Goal: Transaction & Acquisition: Obtain resource

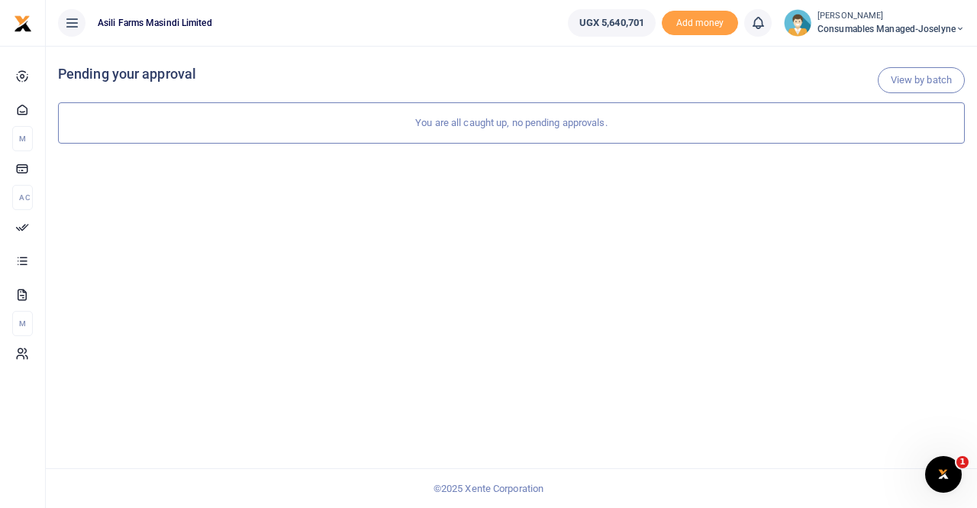
click at [890, 22] on span "Consumables managed-Joselyne" at bounding box center [891, 29] width 147 height 14
click at [899, 51] on link "Switch accounts" at bounding box center [907, 55] width 121 height 21
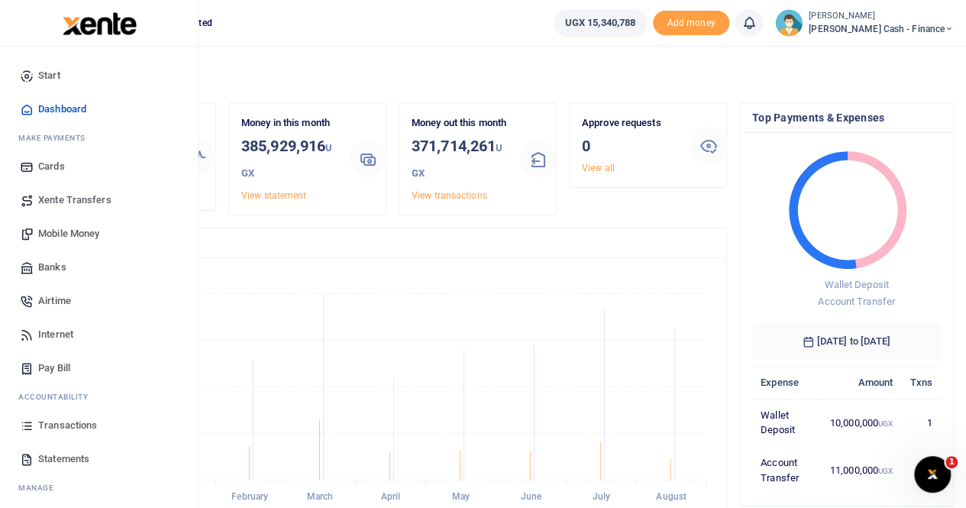
click at [85, 233] on span "Mobile Money" at bounding box center [68, 233] width 61 height 15
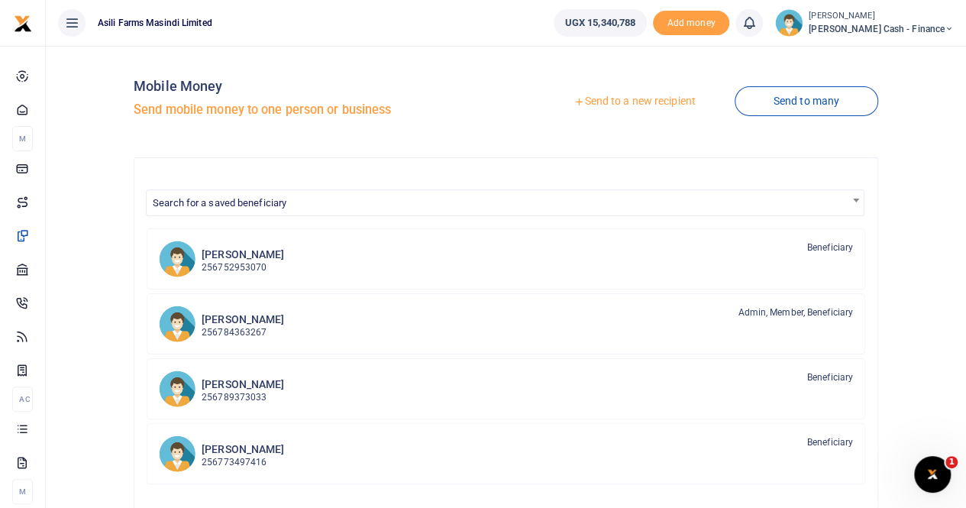
click at [609, 105] on link "Send to a new recipient" at bounding box center [633, 101] width 199 height 27
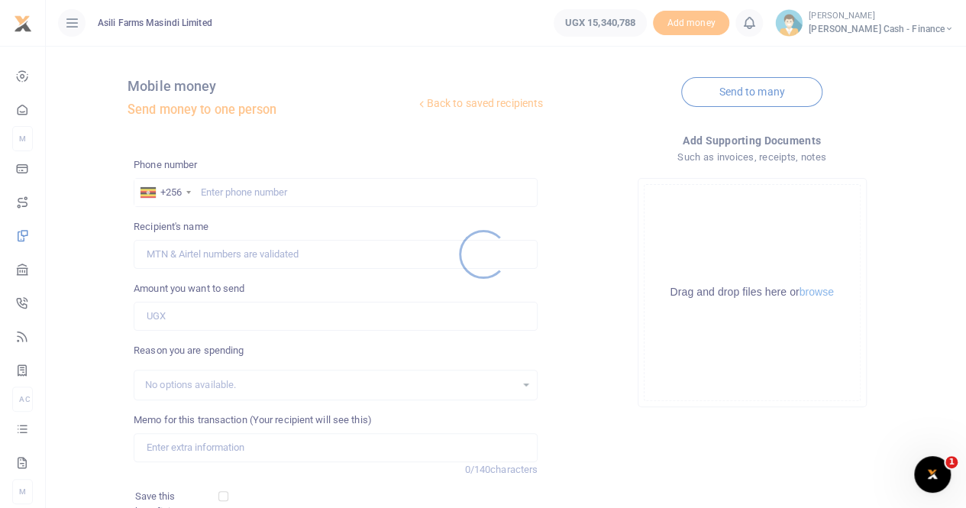
click at [211, 209] on div at bounding box center [483, 254] width 966 height 508
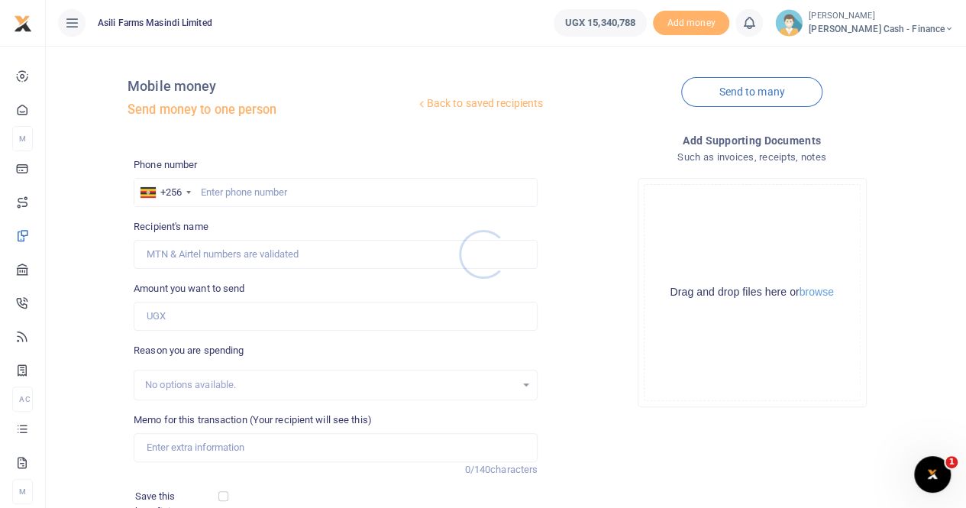
click at [215, 188] on div at bounding box center [483, 254] width 966 height 508
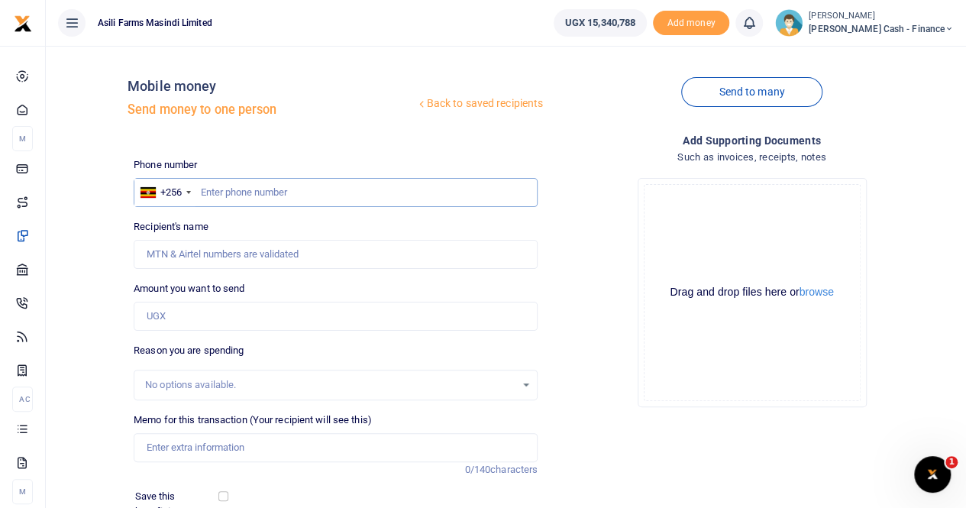
click at [216, 190] on input "text" at bounding box center [336, 192] width 404 height 29
paste input "0783121410"
type input "0783121410"
drag, startPoint x: 225, startPoint y: 212, endPoint x: 227, endPoint y: 251, distance: 39.7
click at [228, 250] on div "Phone number +256 Uganda +256 0783121410 Phone is required. Recipient's name Na…" at bounding box center [336, 390] width 416 height 467
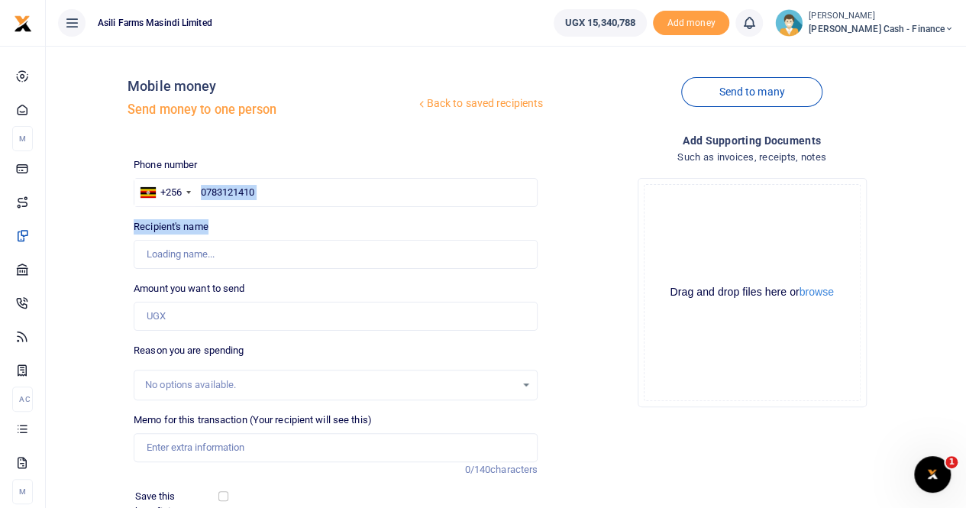
type input "Aisha Mutesi"
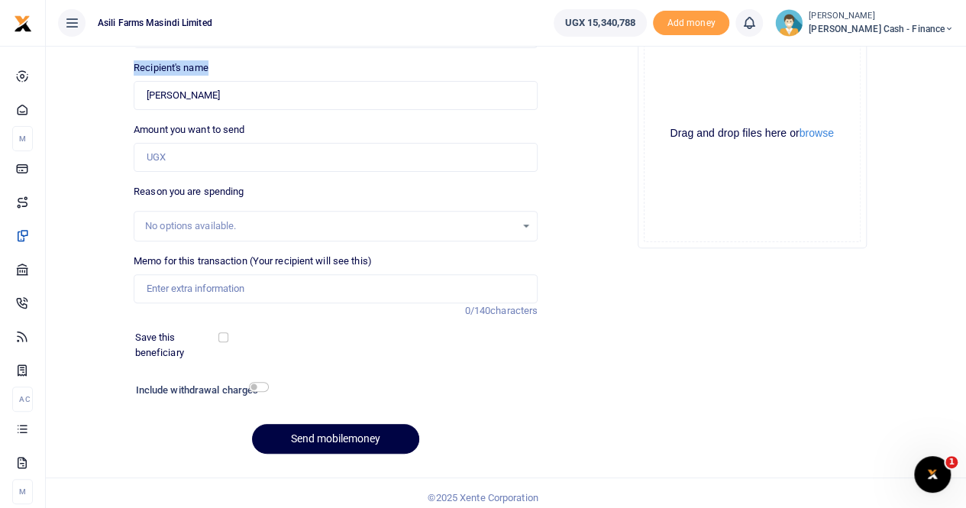
scroll to position [166, 0]
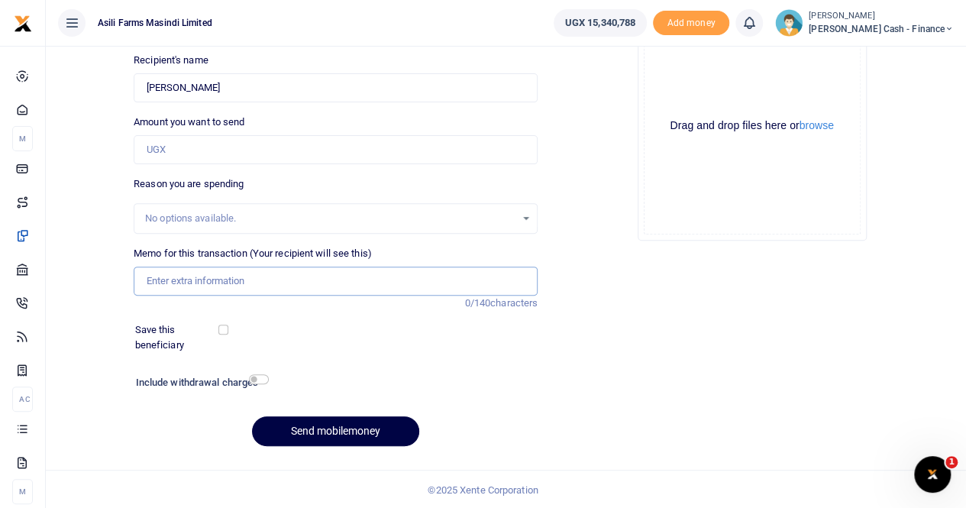
click at [184, 270] on input "Memo for this transaction (Your recipient will see this)" at bounding box center [336, 280] width 404 height 29
paste input "TRANSPORT FOR HR TO GO TO NWOYA LABOUR OFFICE, THEN TO AMATHEON FOR PSYCHOSOCIA…"
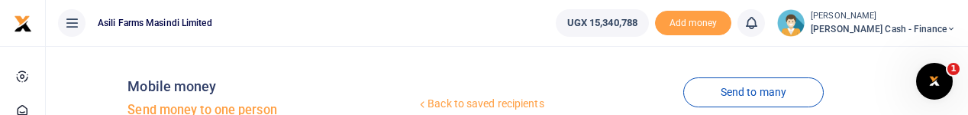
scroll to position [0, 219]
type input "TRANSPORT FOR HR TO GO TO NWOYA LABOUR OFFICE, THEN TO AMATHEON FOR PSYCHOSOCIA…"
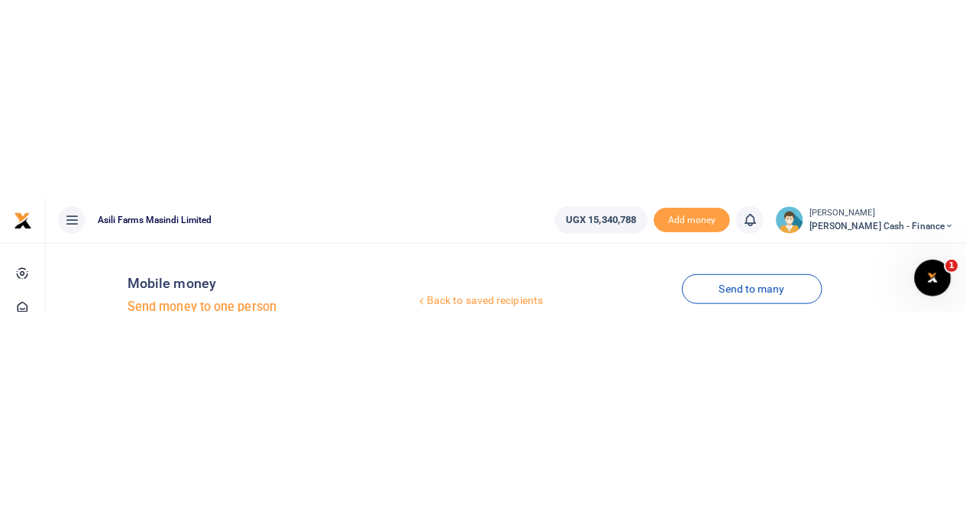
scroll to position [0, 0]
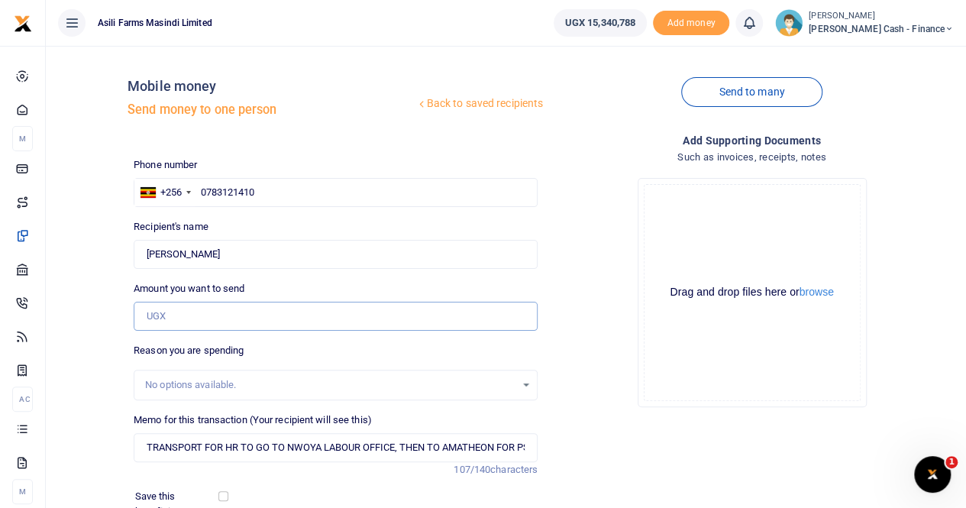
click at [189, 313] on input "Amount you want to send" at bounding box center [336, 316] width 404 height 29
paste input "235,000"
type input "235,000"
click at [815, 296] on button "browse" at bounding box center [816, 291] width 34 height 11
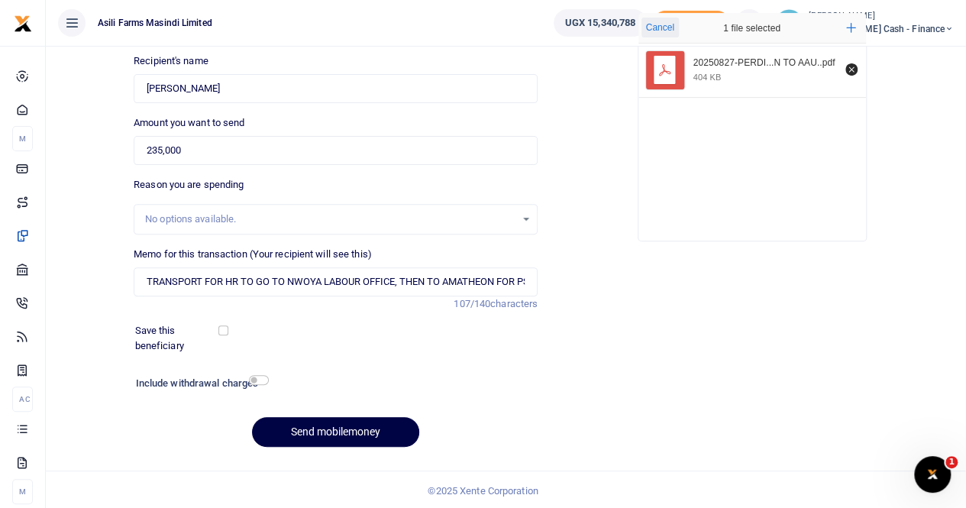
scroll to position [166, 0]
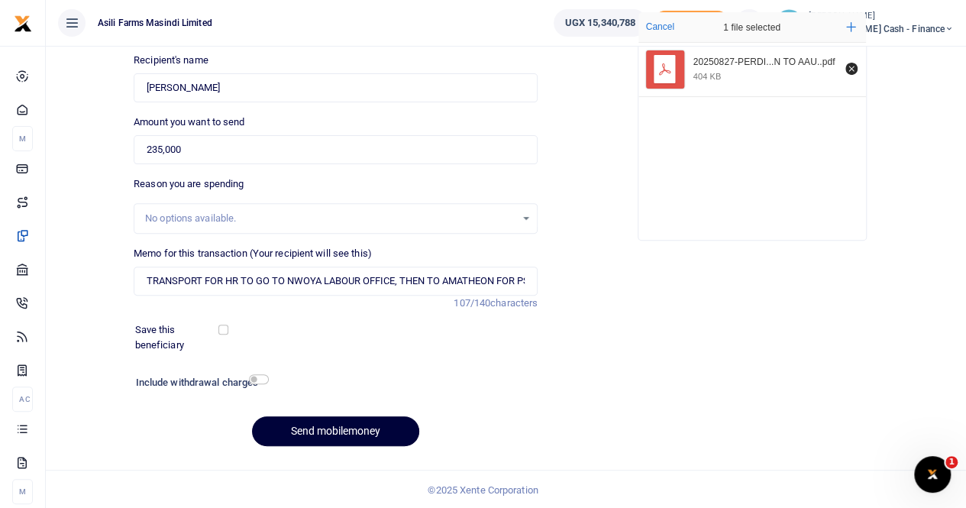
click at [301, 427] on button "Send mobilemoney" at bounding box center [335, 431] width 167 height 30
click at [205, 83] on input "Found" at bounding box center [336, 87] width 404 height 29
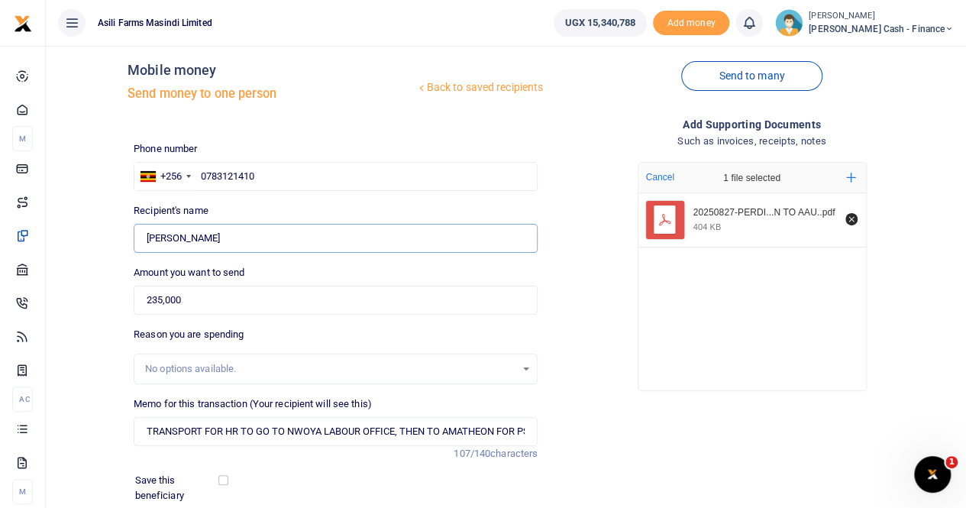
scroll to position [14, 0]
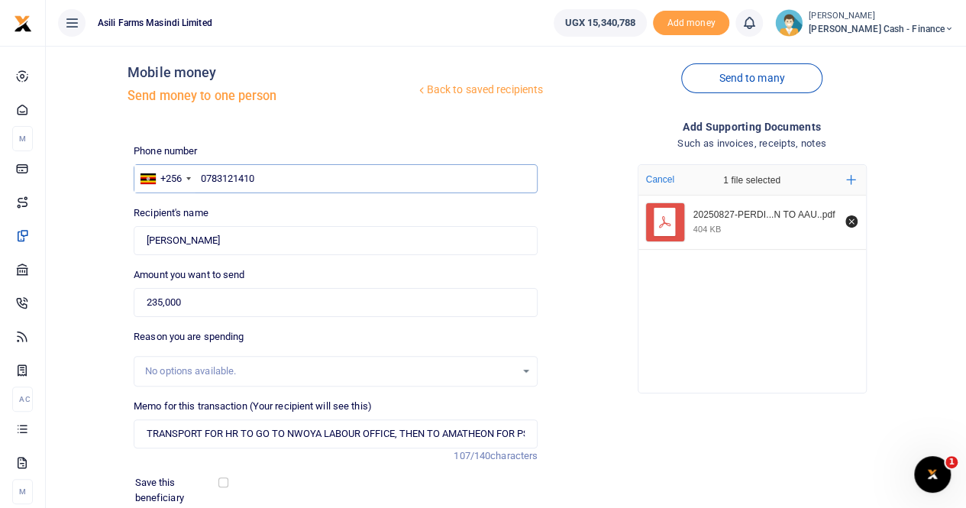
click at [285, 170] on input "0783121410" at bounding box center [336, 178] width 404 height 29
click at [202, 179] on input "0783121410" at bounding box center [336, 178] width 404 height 29
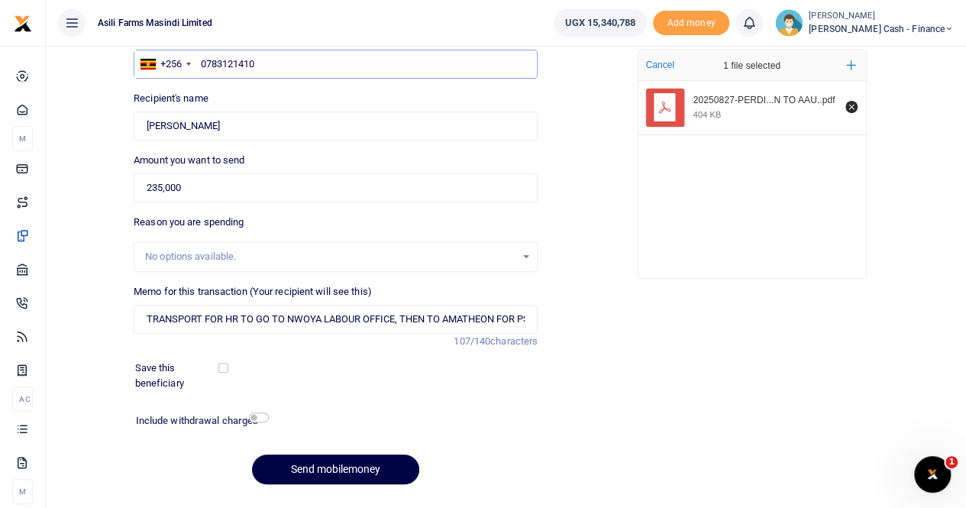
scroll to position [166, 0]
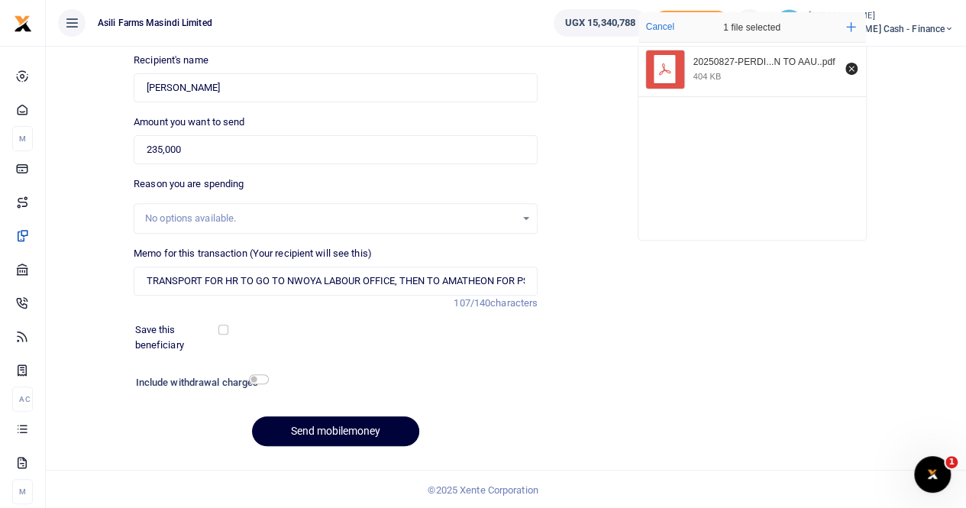
type input "0783121410"
click at [328, 423] on button "Send mobilemoney" at bounding box center [335, 431] width 167 height 30
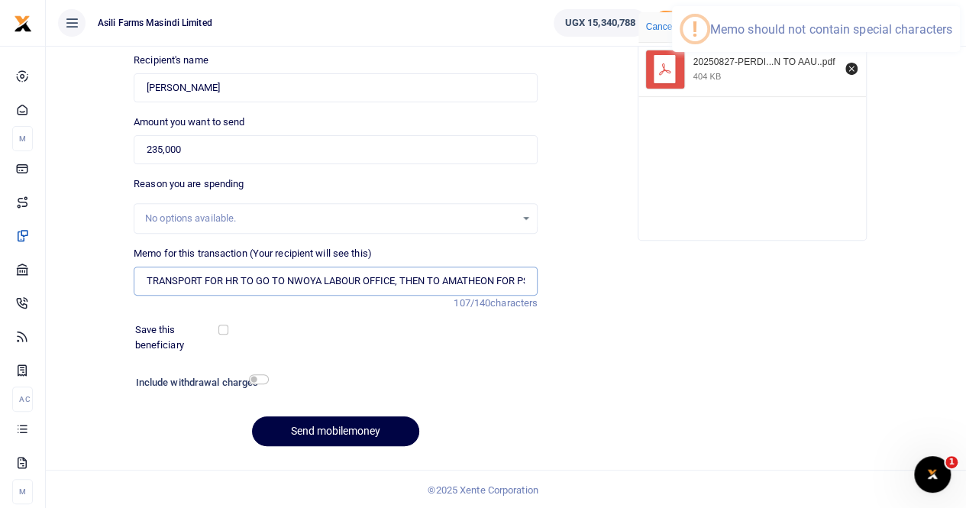
click at [402, 280] on input "TRANSPORT FOR HR TO GO TO NWOYA LABOUR OFFICE, THEN TO AMATHEON FOR PSYCHOSOCIA…" at bounding box center [336, 280] width 404 height 29
click at [527, 283] on input "TRANSPORT FOR HR TO GO TO NWOYA LABOUR OFFICE THEN TO AMATHEON FOR PSYCHOSOCIAL…" at bounding box center [336, 280] width 404 height 29
click at [524, 279] on input "TRANSPORT FOR HR TO GO TO NWOYA LABOUR OFFICE THEN TO AMATHEON FOR PSYCHOSOCIAL…" at bounding box center [336, 280] width 404 height 29
click at [531, 280] on input "TRANSPORT FOR HR TO GO TO NWOYA LABOUR OFFICE THEN TO AMATHEON FOR PSYCHOSOCIAL…" at bounding box center [336, 280] width 404 height 29
click at [524, 277] on input "TRANSPORT FOR HR TO GO TO NWOYA LABOUR OFFICE THEN TO AMATHEON FOR PSYCHOSOCIAL…" at bounding box center [336, 280] width 404 height 29
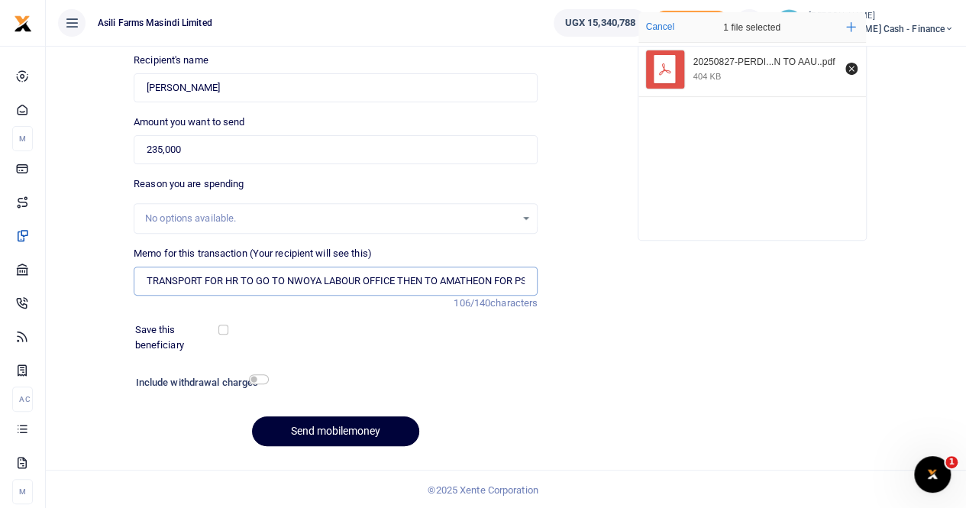
type input "TRANSPORT FOR HR TO GO TO NWOYA LABOUR OFFICE THEN TO AMATHEON FOR PSYCHOSOCIAL…"
click at [328, 425] on button "Send mobilemoney" at bounding box center [335, 431] width 167 height 30
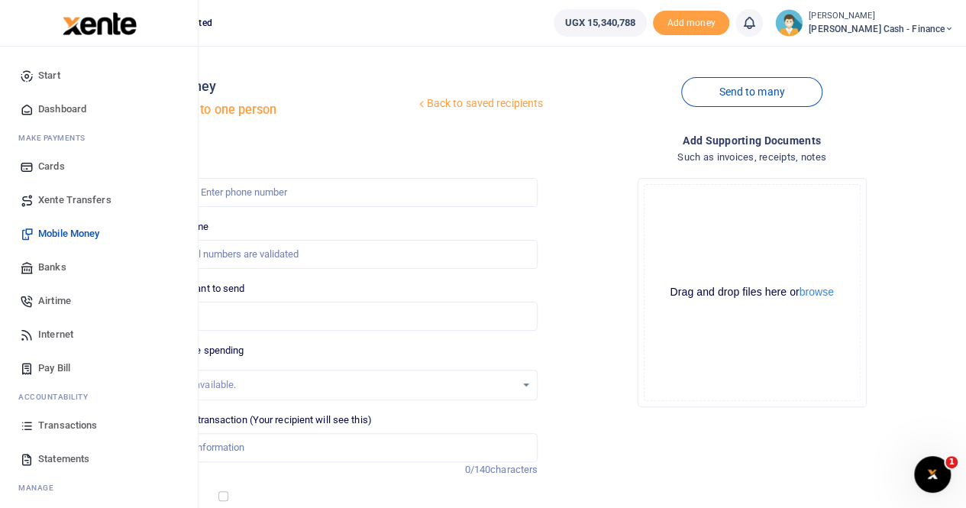
click at [64, 199] on span "Xente Transfers" at bounding box center [74, 199] width 73 height 15
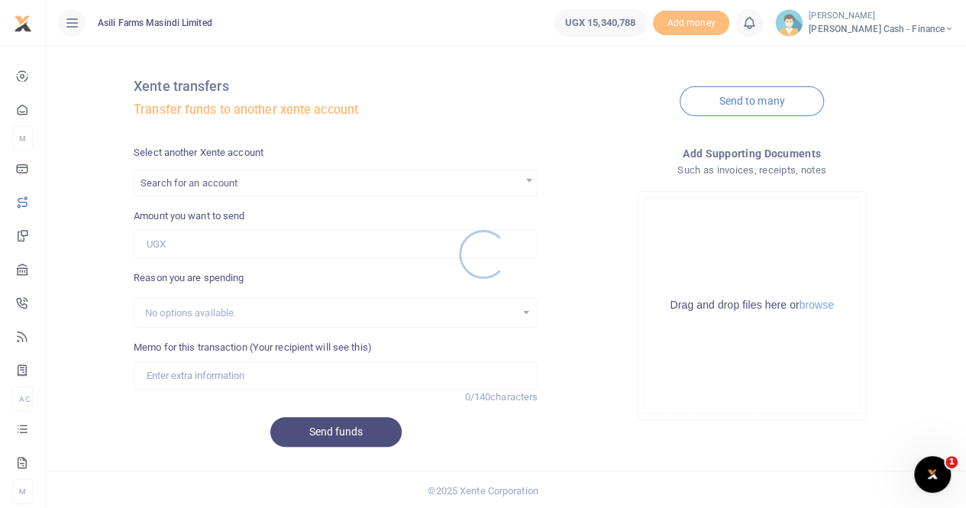
click at [175, 183] on div at bounding box center [483, 254] width 966 height 508
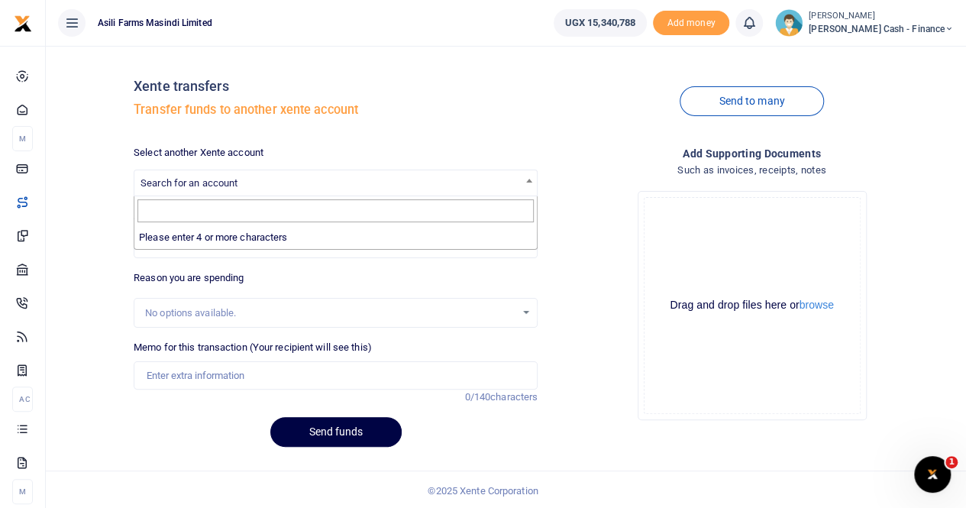
click at [175, 182] on span "Search for an account" at bounding box center [188, 182] width 97 height 11
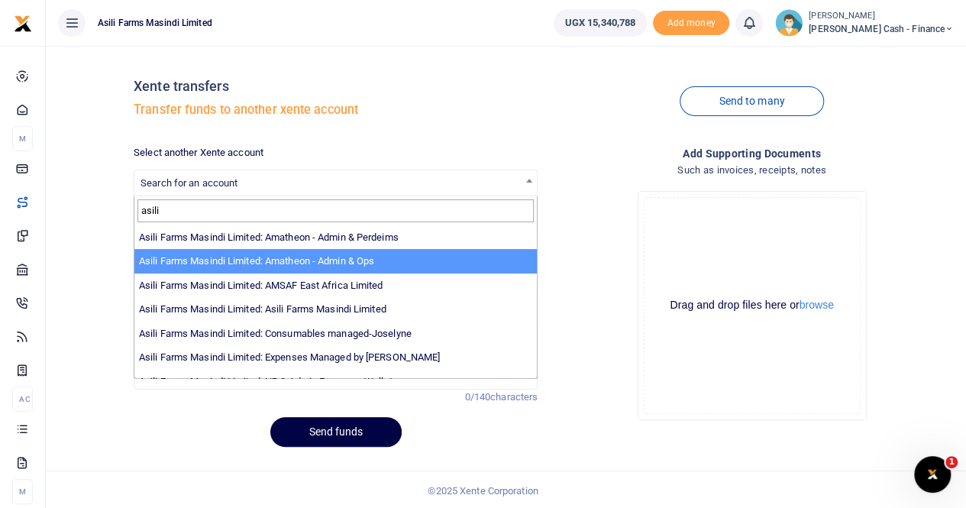
type input "asili"
select select "3989"
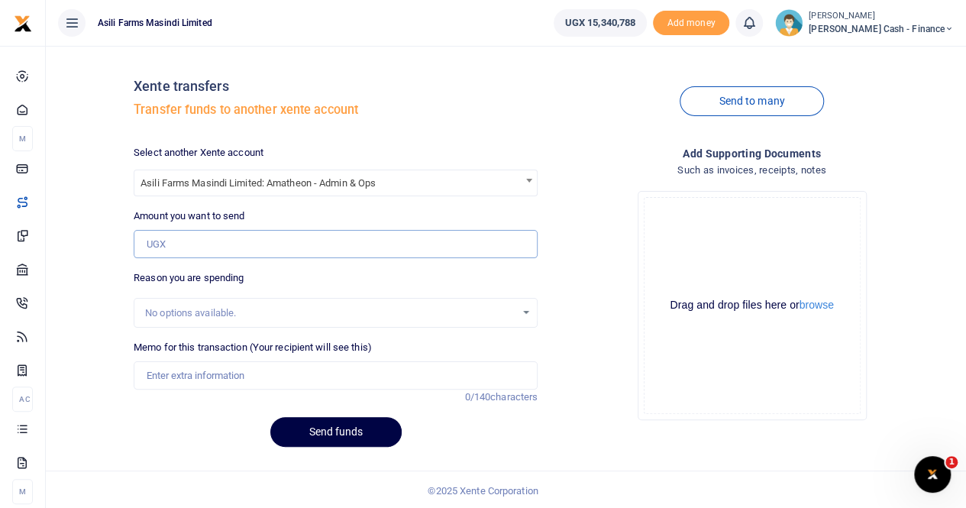
click at [182, 240] on input "Amount you want to send" at bounding box center [336, 244] width 404 height 29
paste input "800,000"
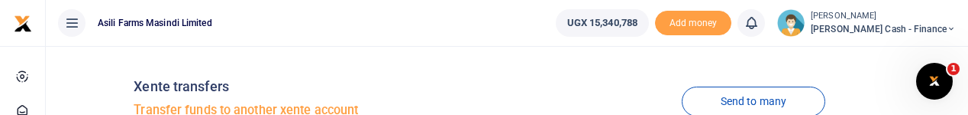
type input "800,000"
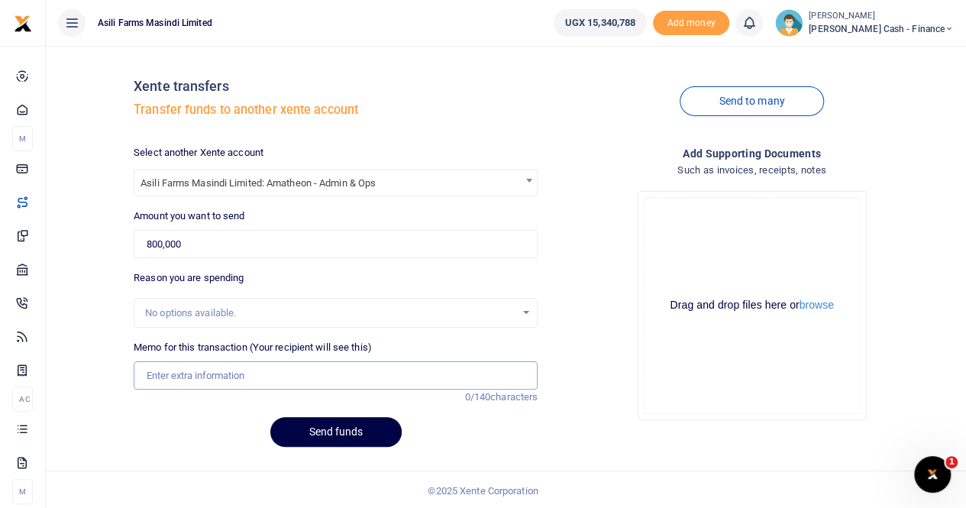
click at [170, 376] on input "Memo for this transaction (Your recipient will see this)" at bounding box center [336, 375] width 404 height 29
paste input "psychosocial support for offboarding Amatheon Team"
click at [147, 371] on input "psychosocial support for offboarding Amatheon Team" at bounding box center [336, 375] width 404 height 29
type input "Transfer to Amatheon for psychosocial support for offboarding Amatheon Team"
click at [823, 305] on button "browse" at bounding box center [816, 304] width 34 height 11
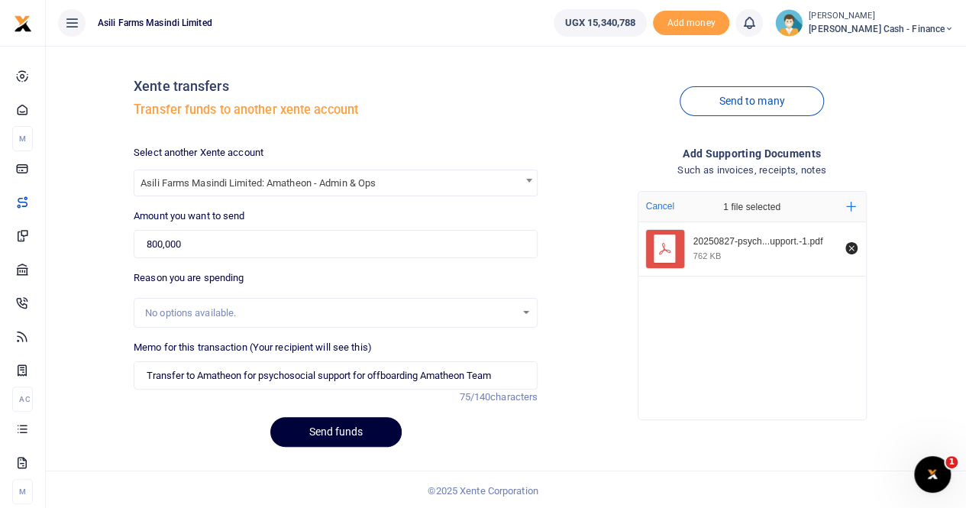
click at [316, 431] on button "Send funds" at bounding box center [335, 432] width 131 height 30
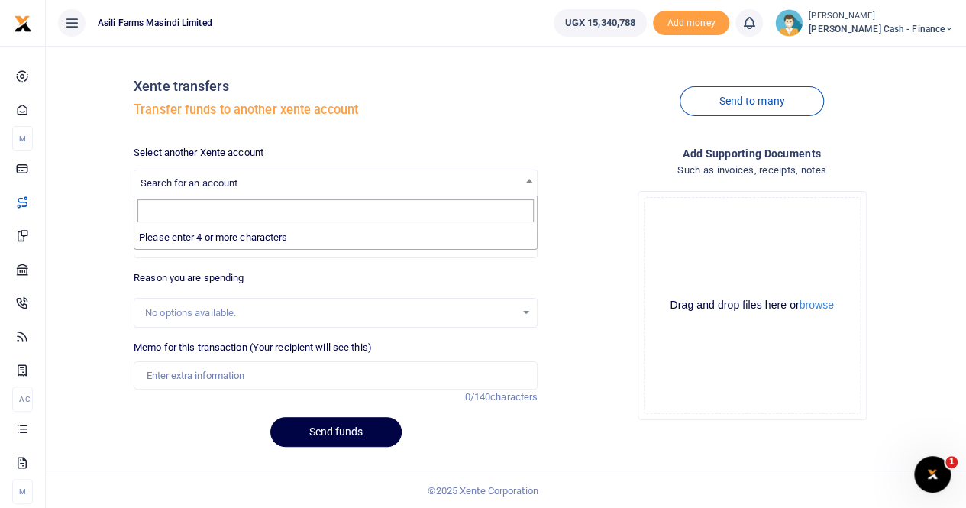
click at [176, 178] on span "Search for an account" at bounding box center [188, 182] width 97 height 11
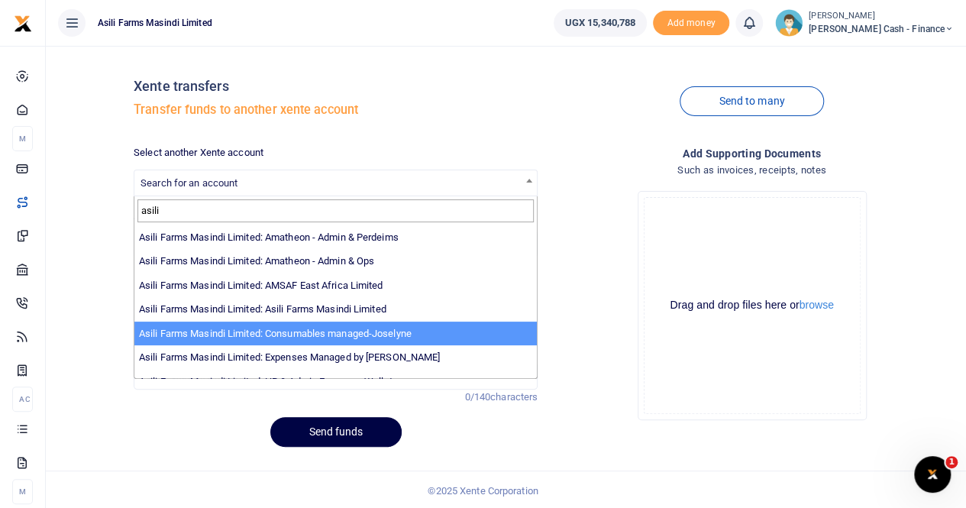
type input "asili"
select select "3435"
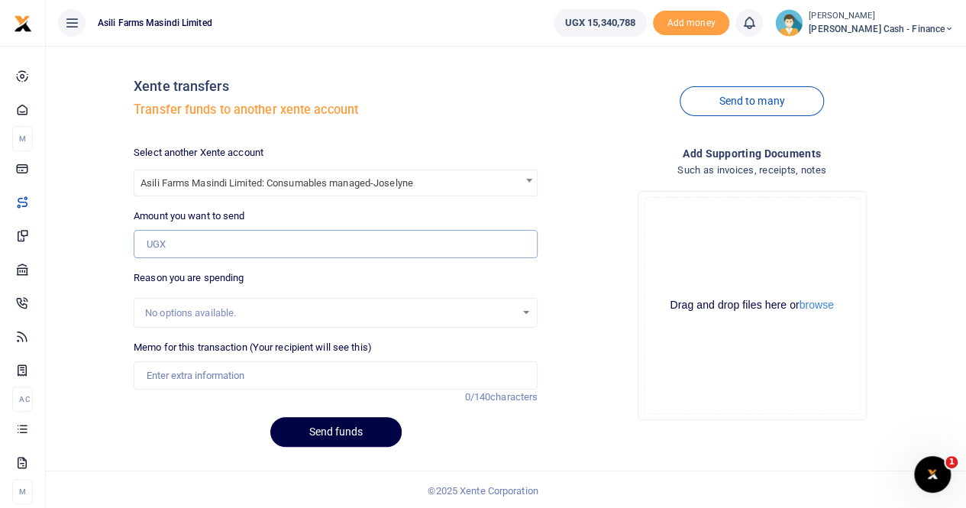
click at [166, 242] on input "Amount you want to send" at bounding box center [336, 244] width 404 height 29
paste input "1,500,000"
type input "1,500,000"
click at [172, 386] on input "Memo for this transaction (Your recipient will see this)" at bounding box center [336, 375] width 404 height 29
type input "Transfer to OPS wallet for Tarpulins"
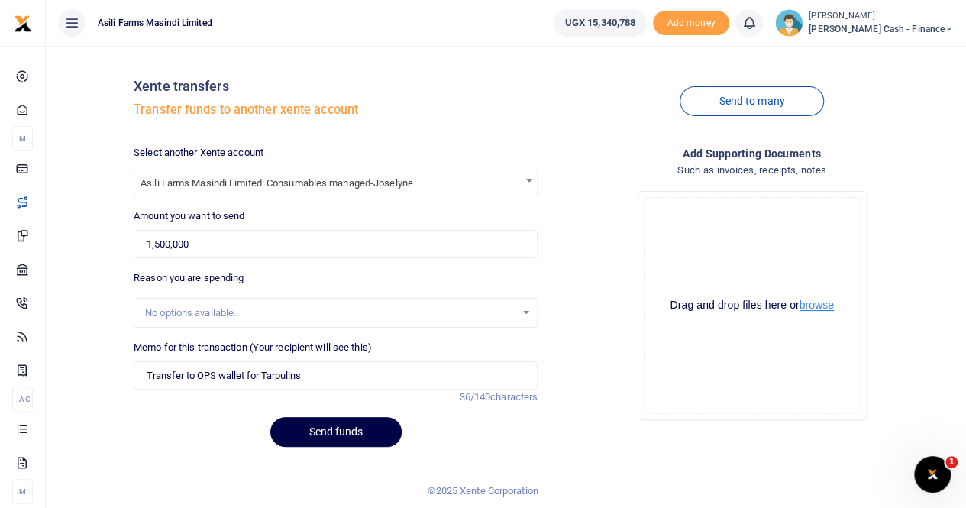
click at [807, 306] on button "browse" at bounding box center [816, 304] width 34 height 11
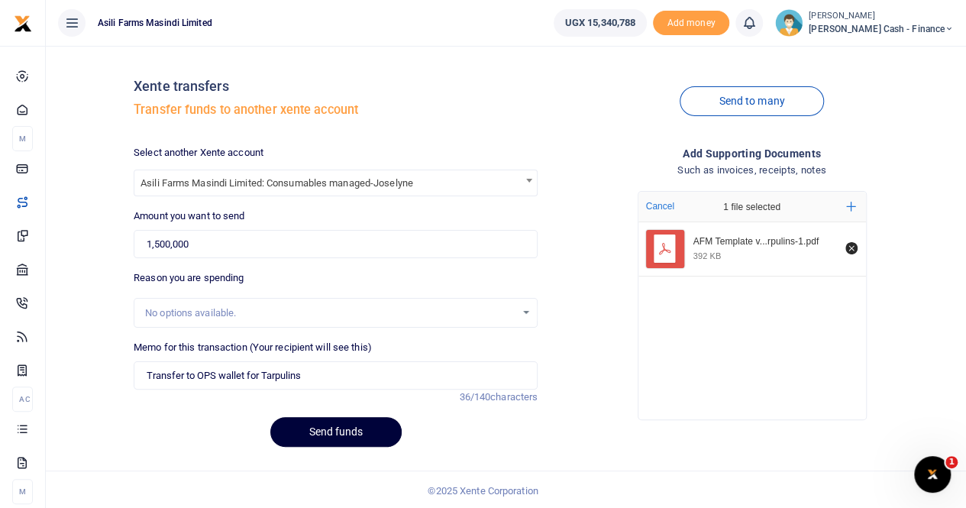
click at [324, 433] on button "Send funds" at bounding box center [335, 432] width 131 height 30
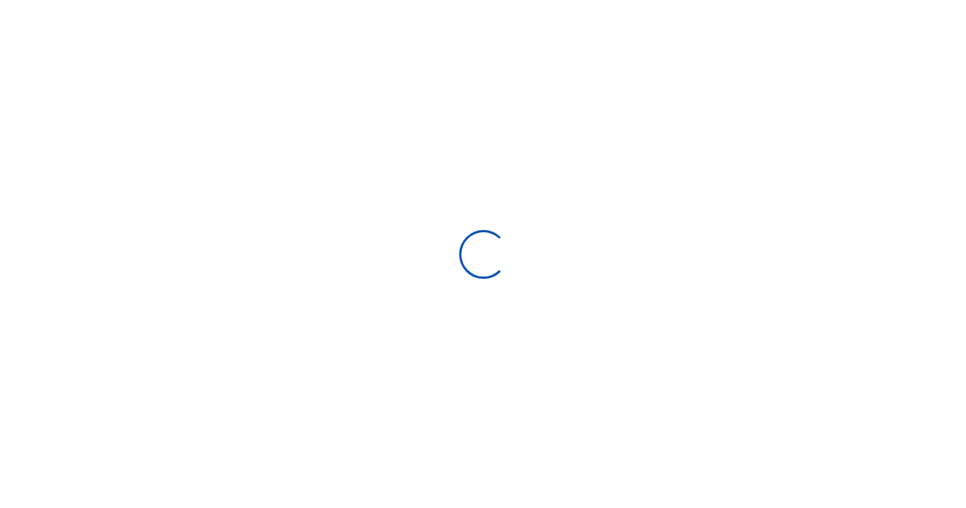
select select
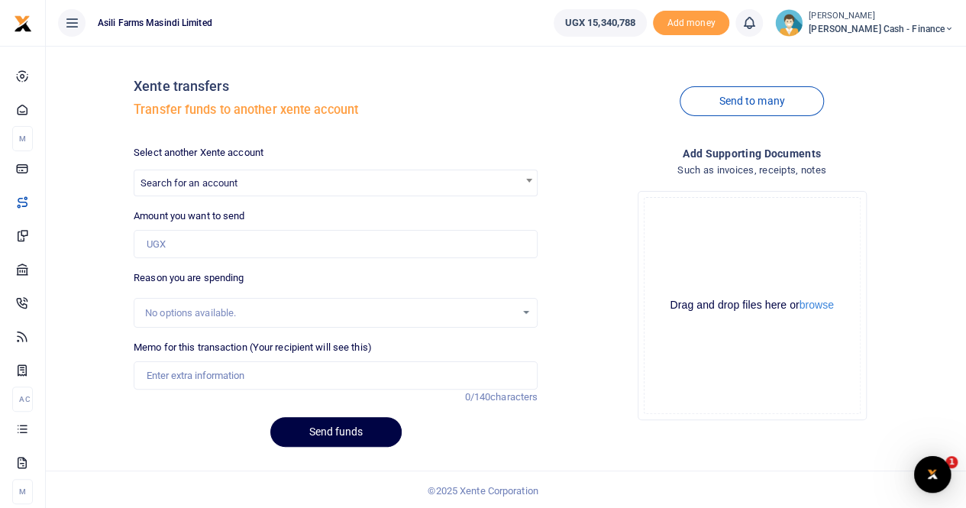
click at [182, 186] on span "Search for an account" at bounding box center [188, 182] width 97 height 11
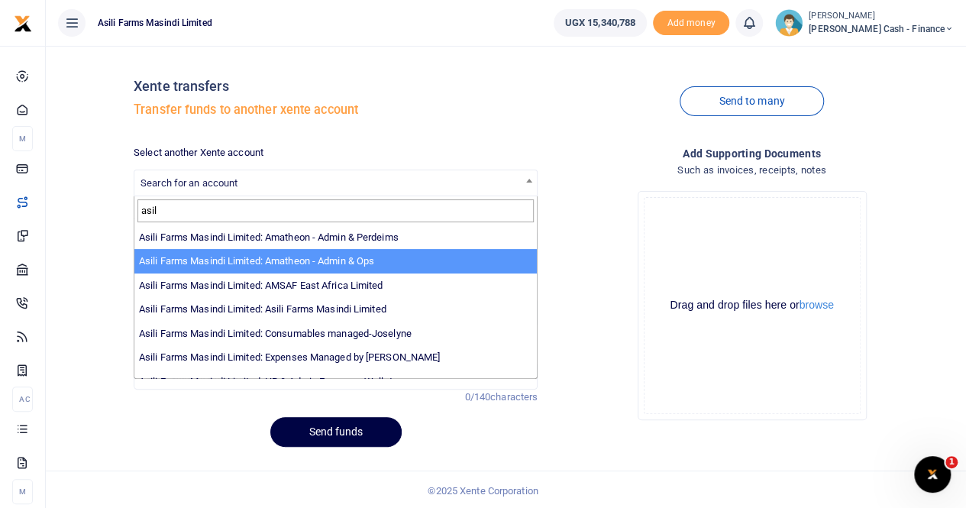
type input "asil"
select select "3989"
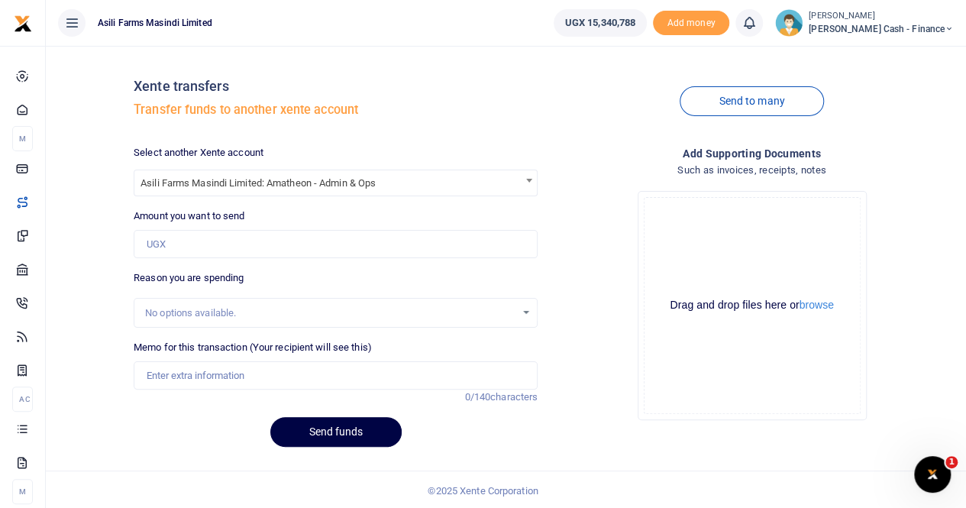
scroll to position [2, 0]
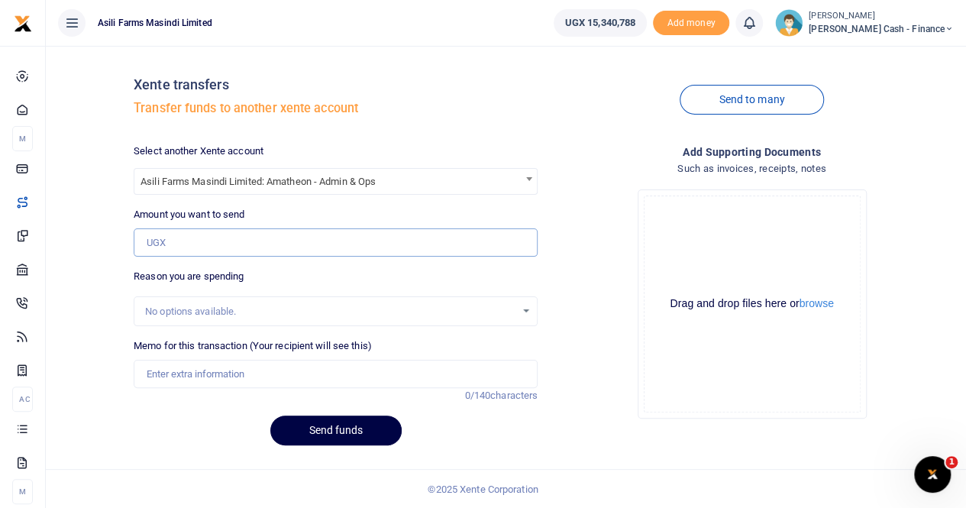
click at [186, 234] on input "Amount you want to send" at bounding box center [336, 242] width 404 height 29
paste input "735,000"
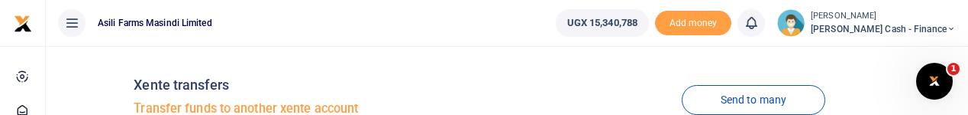
type input "735,000"
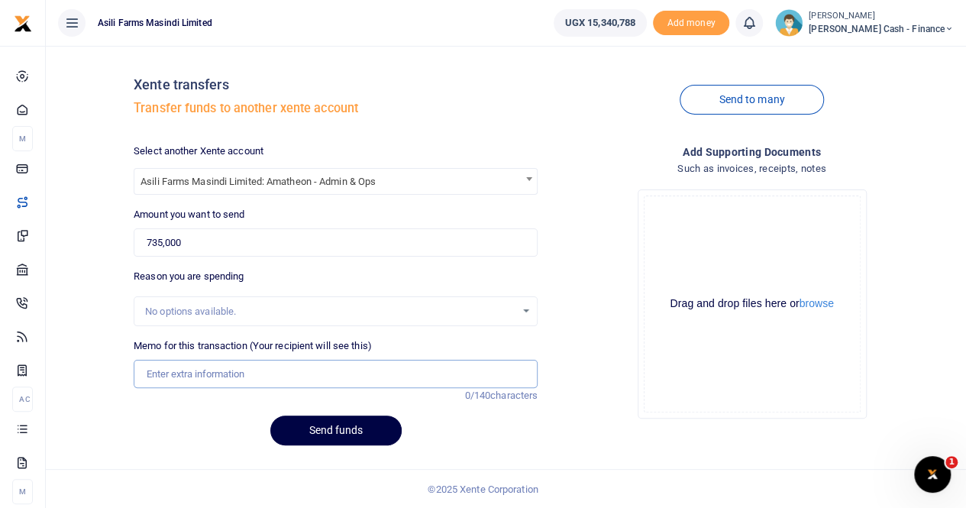
click at [182, 379] on input "Memo for this transaction (Your recipient will see this)" at bounding box center [336, 374] width 404 height 29
paste input "Service Filters for Geko Generator"
click at [151, 373] on input "Service Filters for Geko Generator" at bounding box center [336, 374] width 404 height 29
click at [150, 373] on input "Service Filters for Geko Generator" at bounding box center [336, 374] width 404 height 29
click at [149, 371] on input "Service Filters for Geko Generator" at bounding box center [336, 374] width 404 height 29
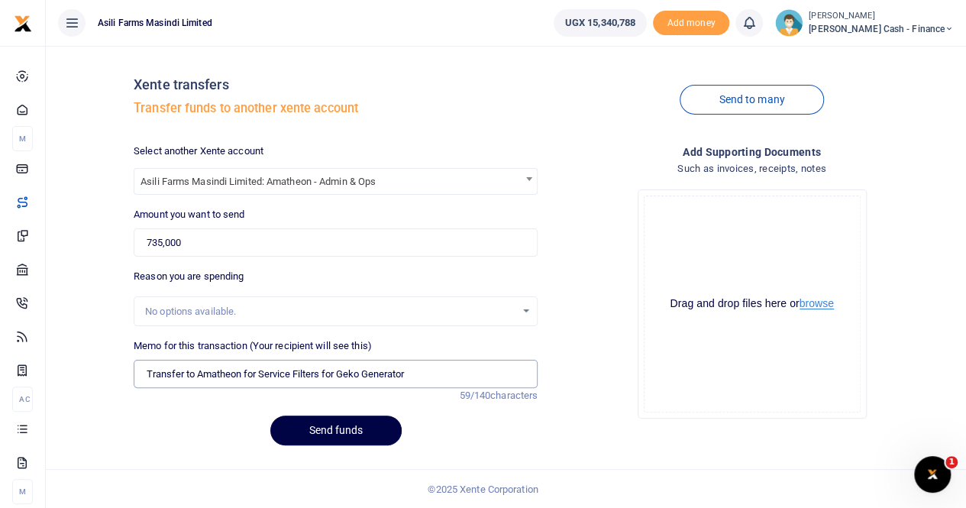
type input "Transfer to Amatheon for Service Filters for Geko Generator"
click at [817, 306] on button "browse" at bounding box center [816, 303] width 34 height 11
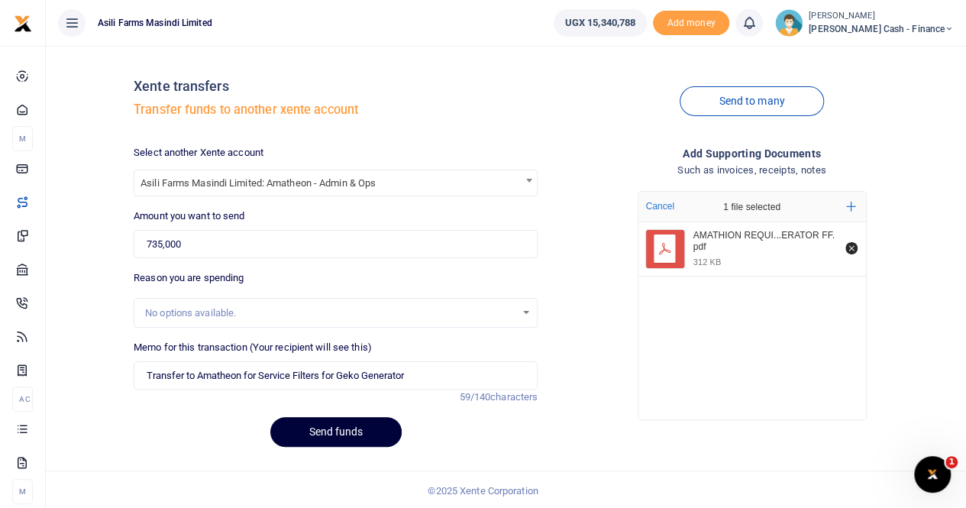
click at [342, 431] on button "Send funds" at bounding box center [335, 432] width 131 height 30
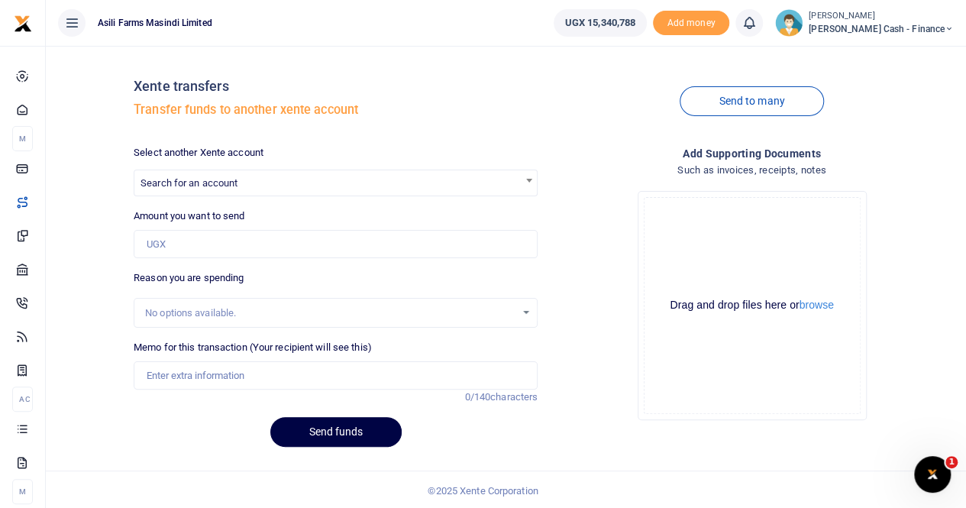
click at [468, 98] on div "Xente transfers Transfer funds to another xente account" at bounding box center [336, 101] width 404 height 87
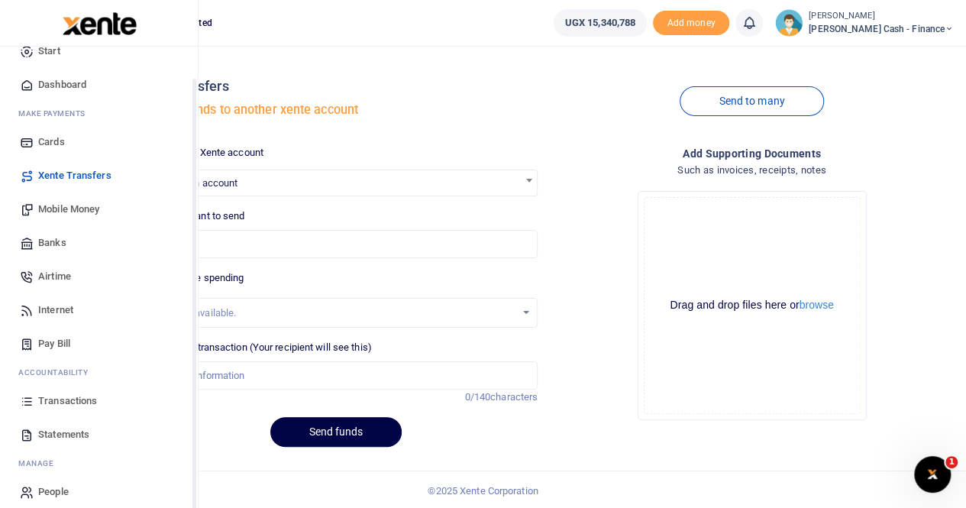
scroll to position [37, 0]
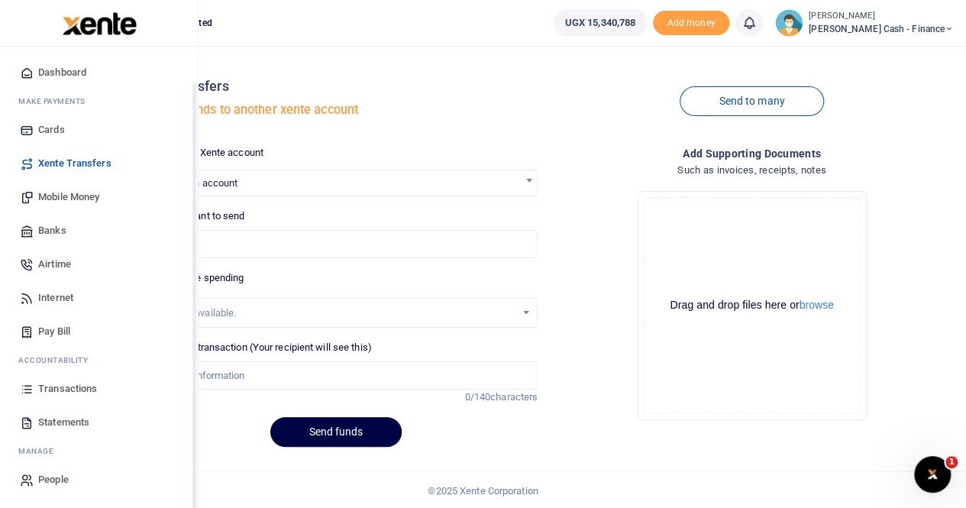
click at [61, 421] on span "Statements" at bounding box center [63, 422] width 51 height 15
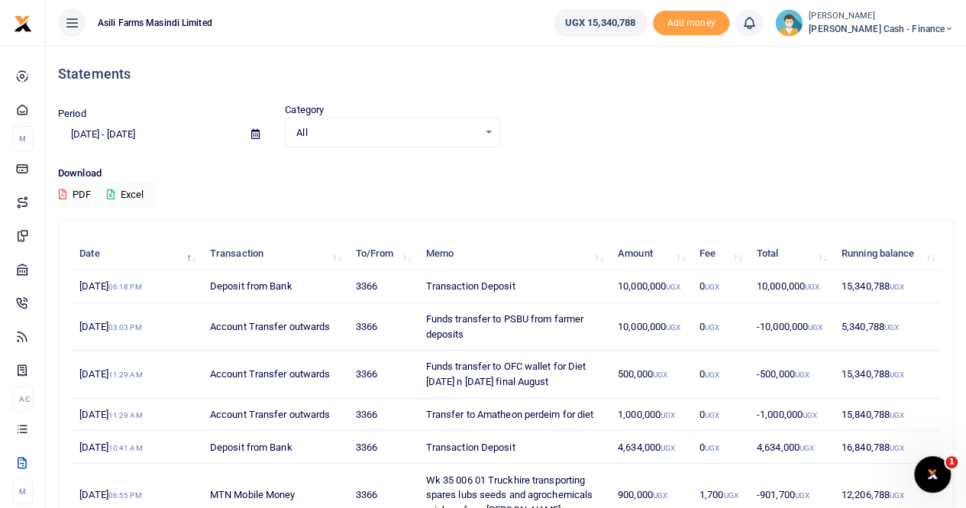
click at [484, 126] on div "All Select an option..." at bounding box center [392, 132] width 213 height 17
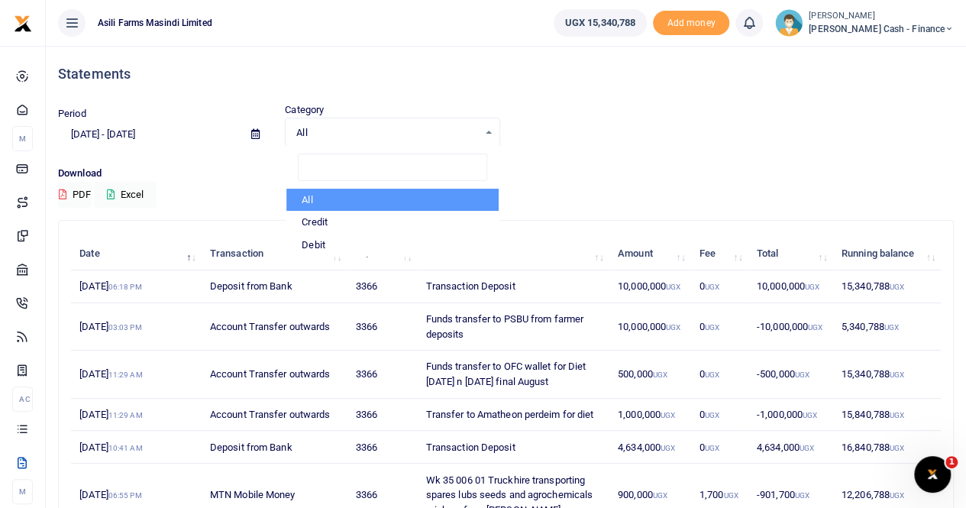
click at [562, 124] on div "Period 07/29/2025 - 08/27/2025 Category All Select an option... All Credit Debi…" at bounding box center [506, 124] width 908 height 45
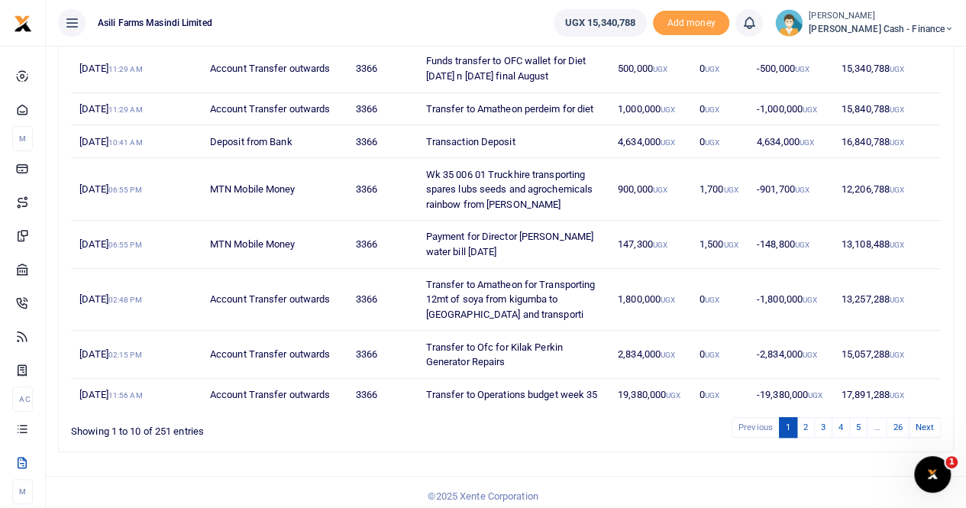
scroll to position [308, 0]
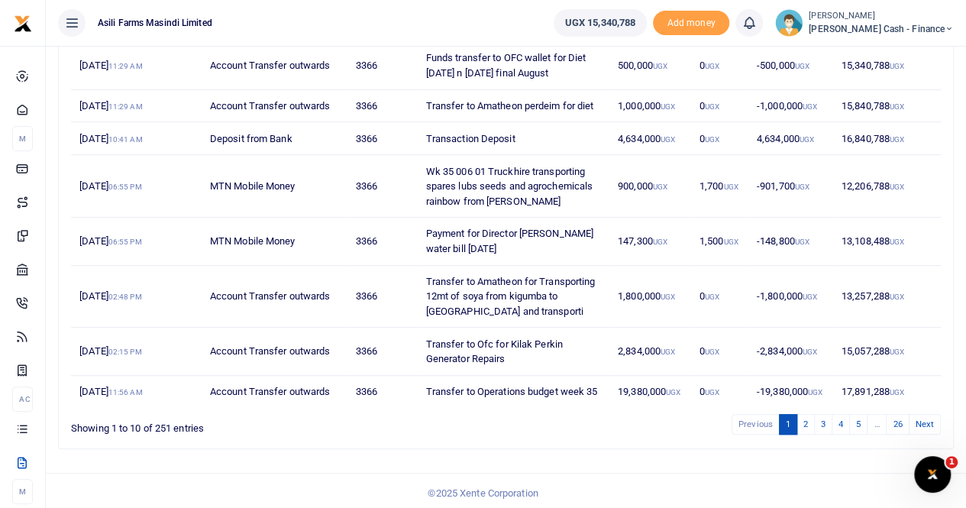
click at [899, 21] on small "[PERSON_NAME]" at bounding box center [881, 16] width 145 height 13
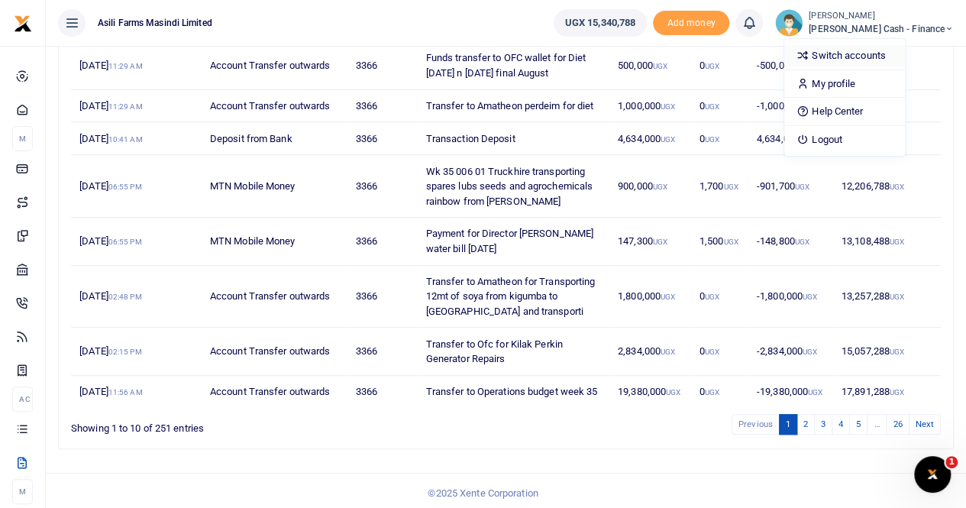
click at [884, 54] on link "Switch accounts" at bounding box center [844, 55] width 121 height 21
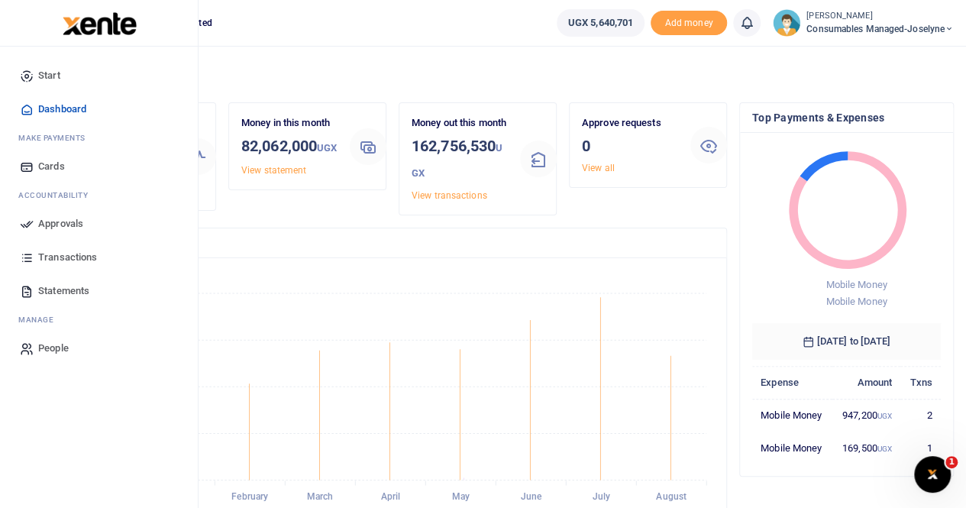
click at [72, 291] on span "Statements" at bounding box center [63, 290] width 51 height 15
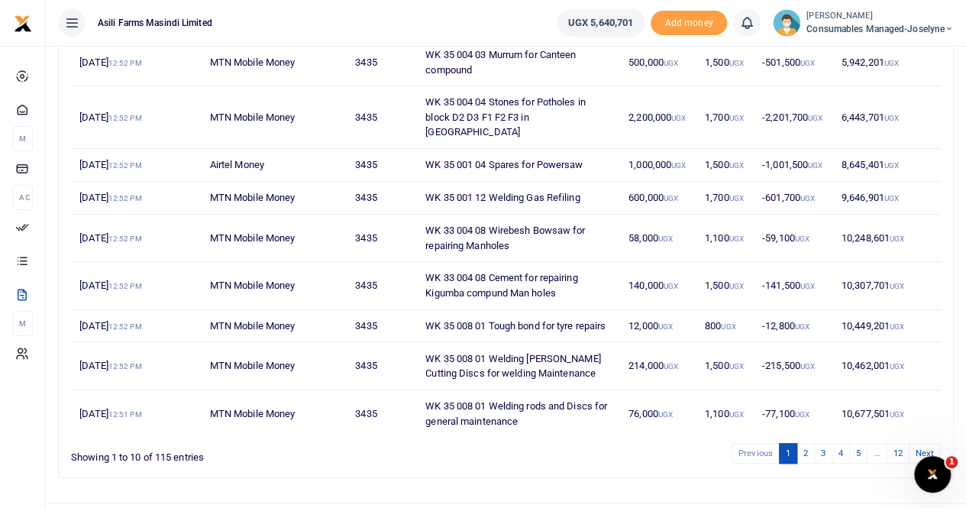
scroll to position [294, 0]
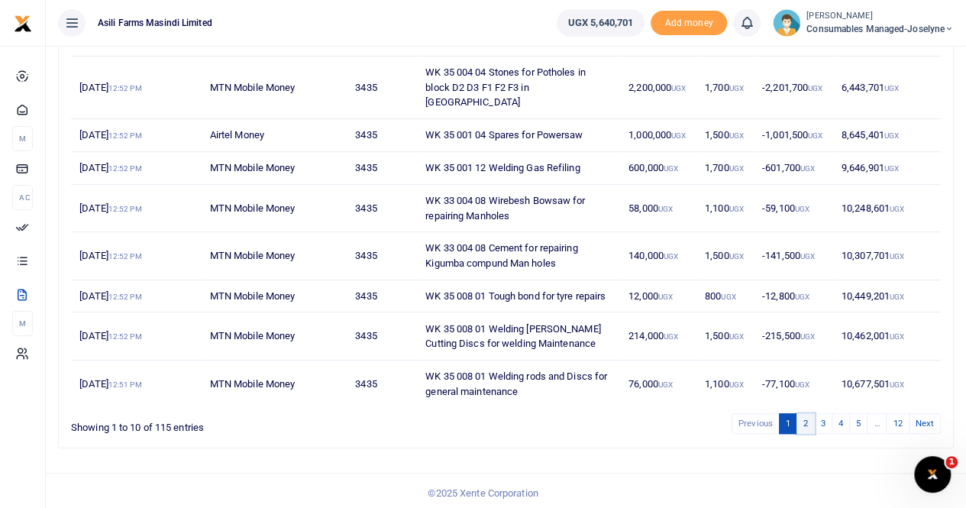
click at [811, 419] on link "2" at bounding box center [805, 423] width 18 height 21
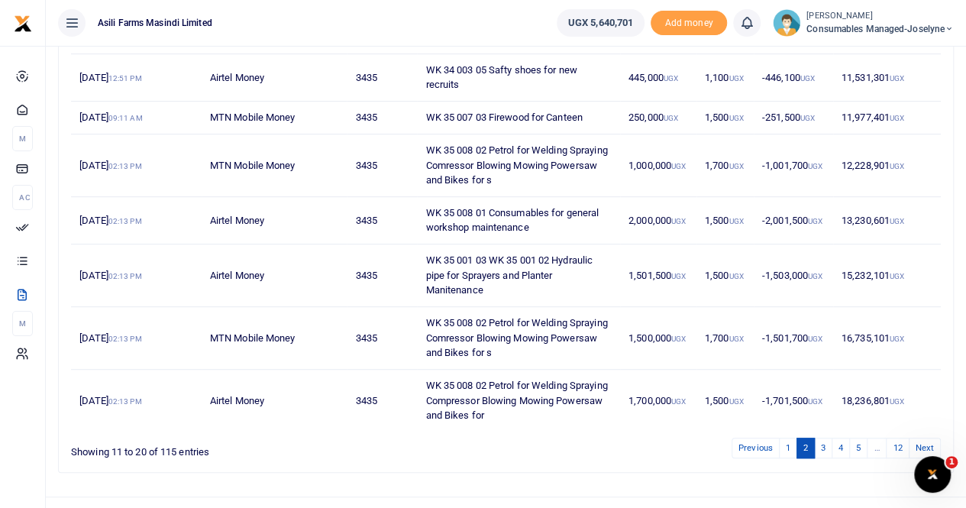
scroll to position [368, 0]
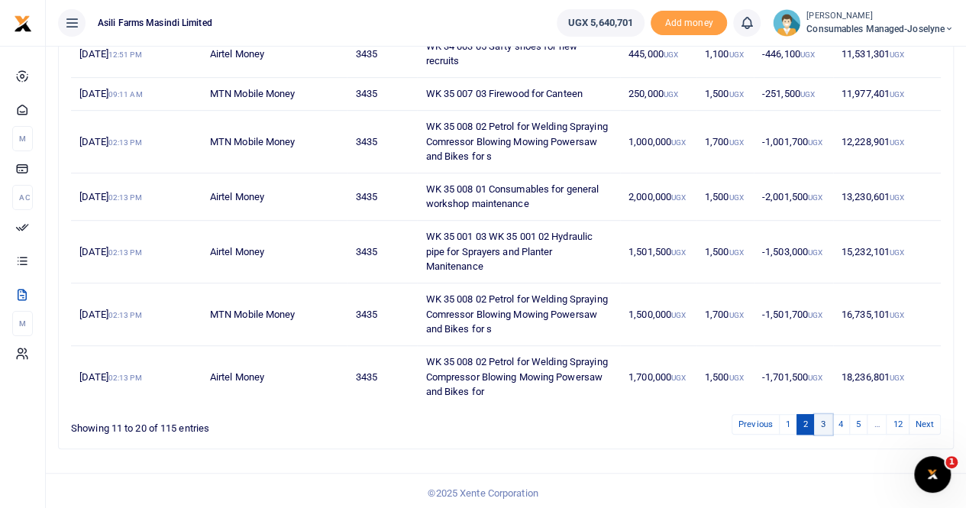
click at [825, 422] on link "3" at bounding box center [823, 424] width 18 height 21
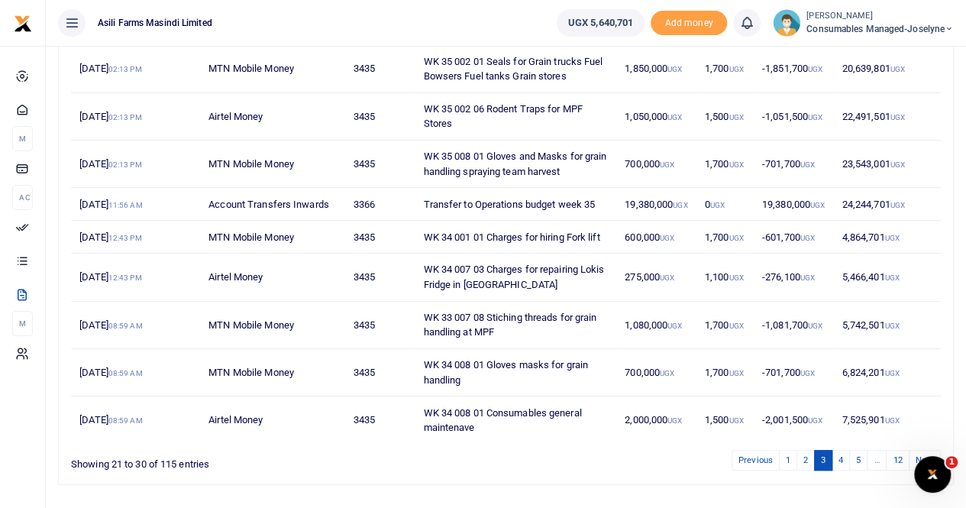
scroll to position [308, 0]
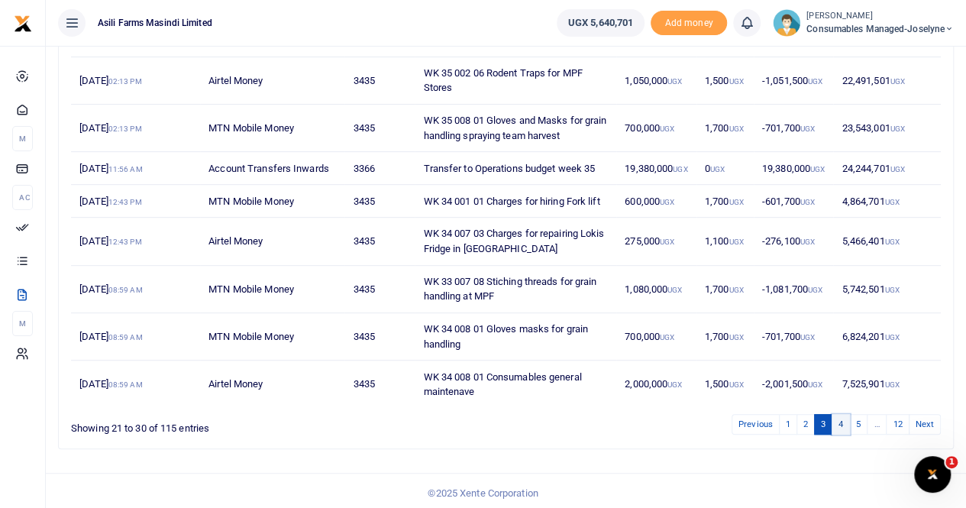
click at [841, 419] on link "4" at bounding box center [841, 424] width 18 height 21
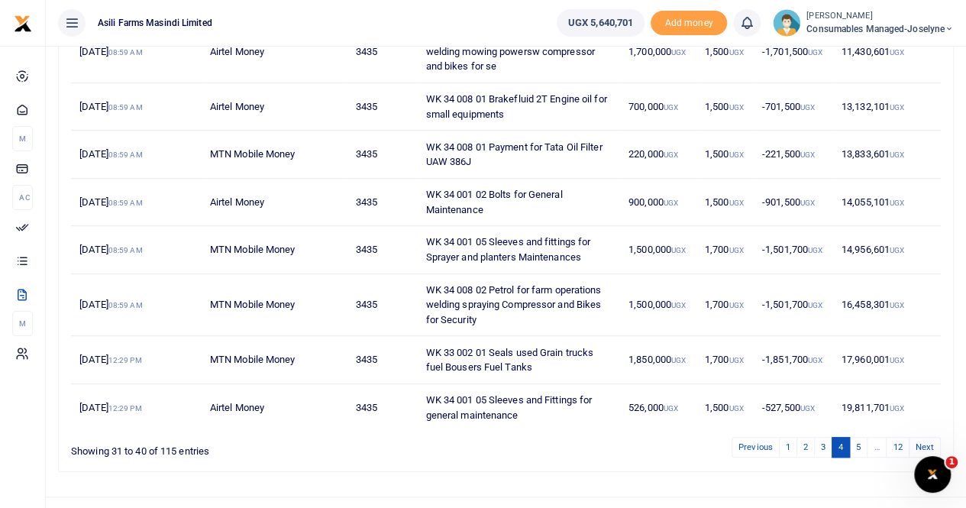
scroll to position [383, 0]
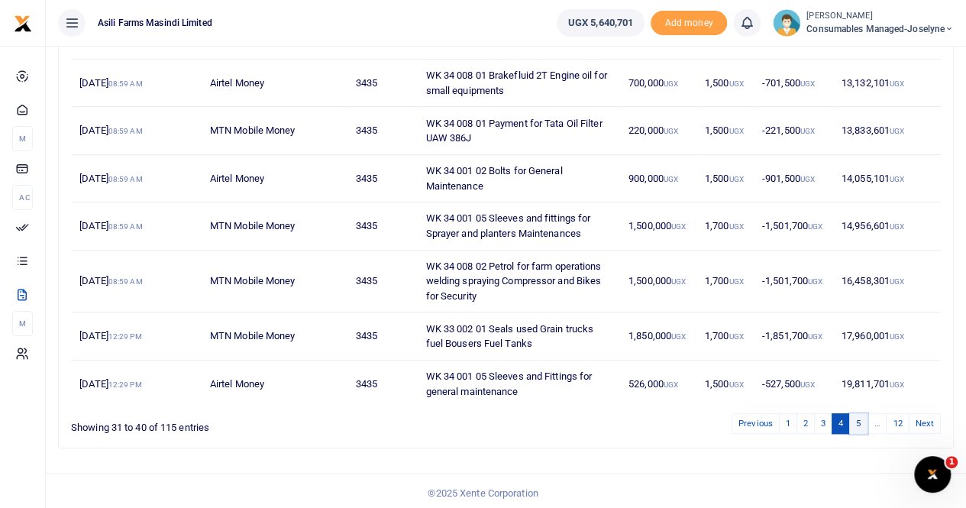
click at [857, 418] on link "5" at bounding box center [858, 423] width 18 height 21
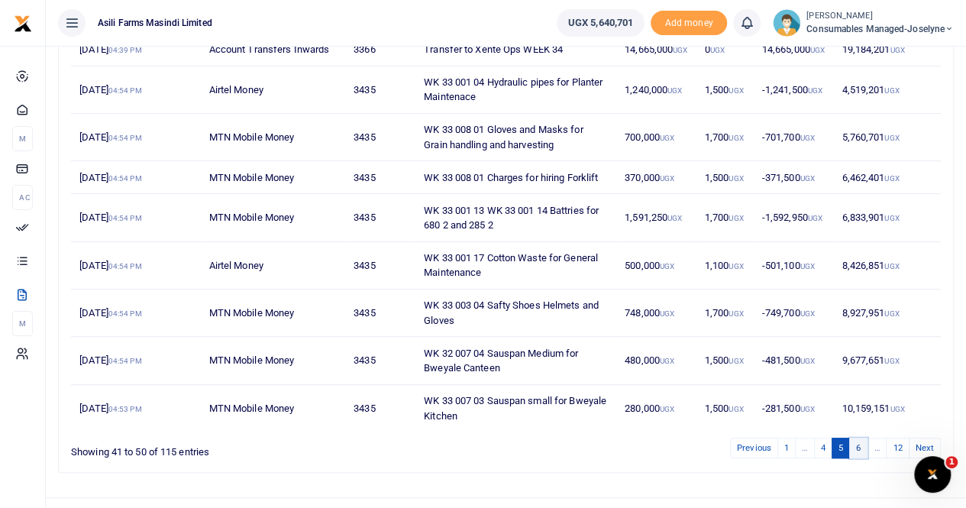
scroll to position [324, 0]
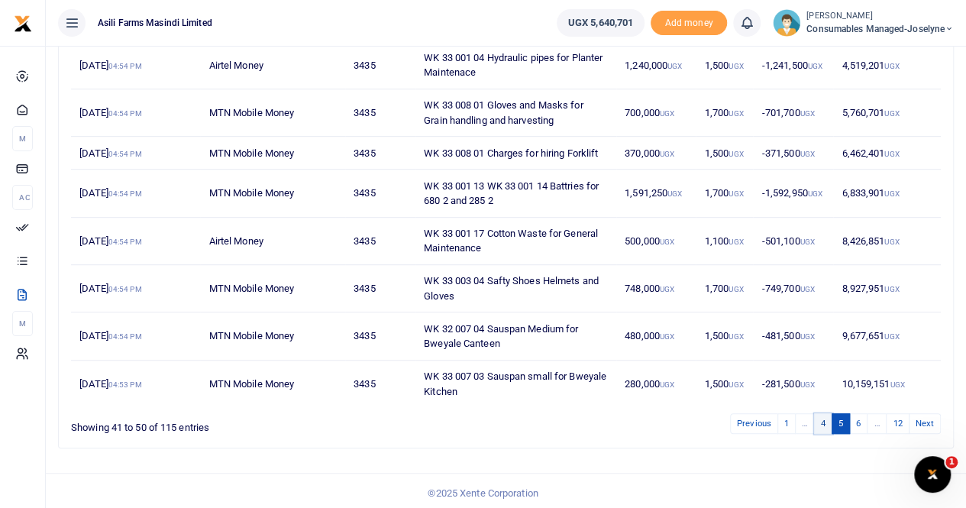
click at [827, 419] on link "4" at bounding box center [823, 423] width 18 height 21
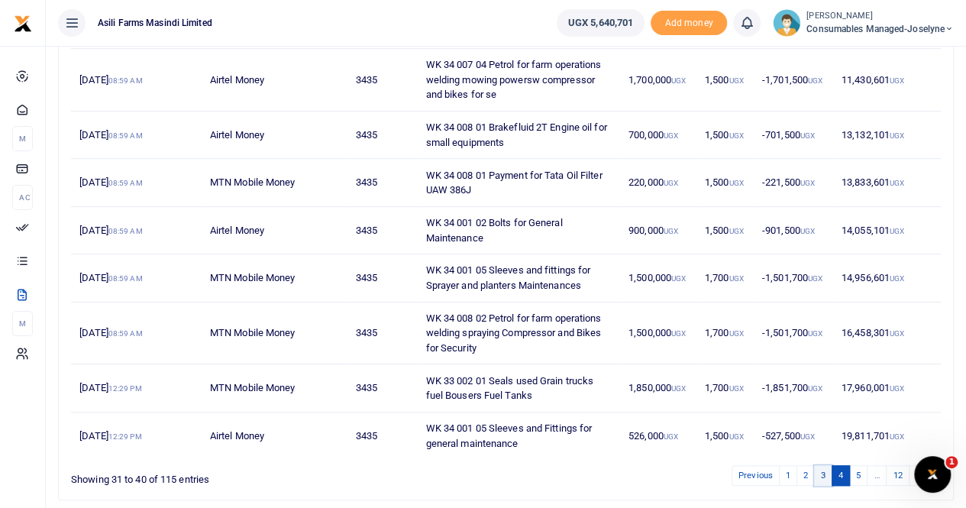
scroll to position [383, 0]
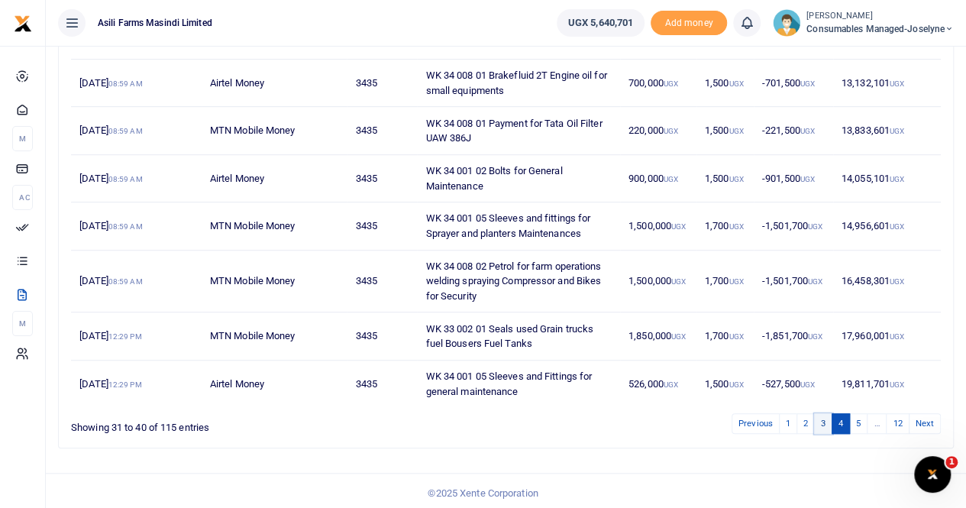
click at [825, 418] on link "3" at bounding box center [823, 423] width 18 height 21
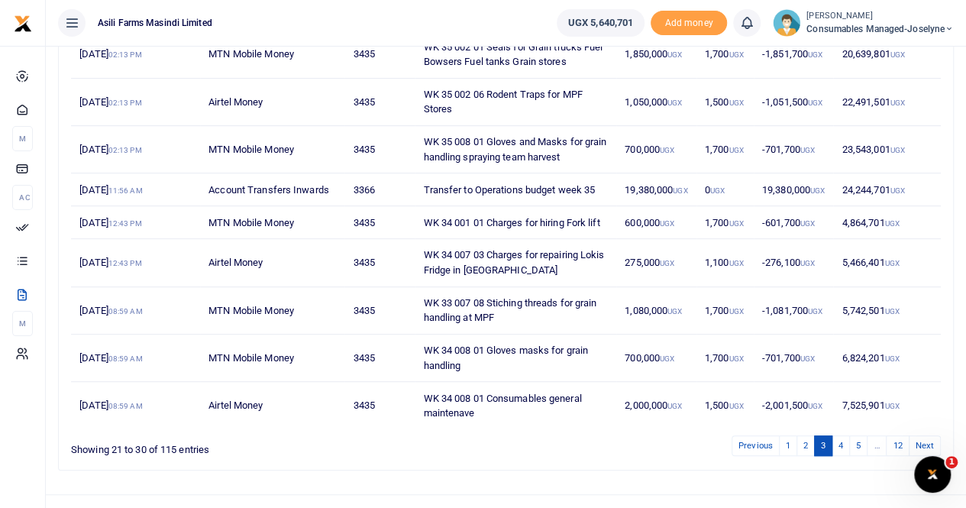
scroll to position [308, 0]
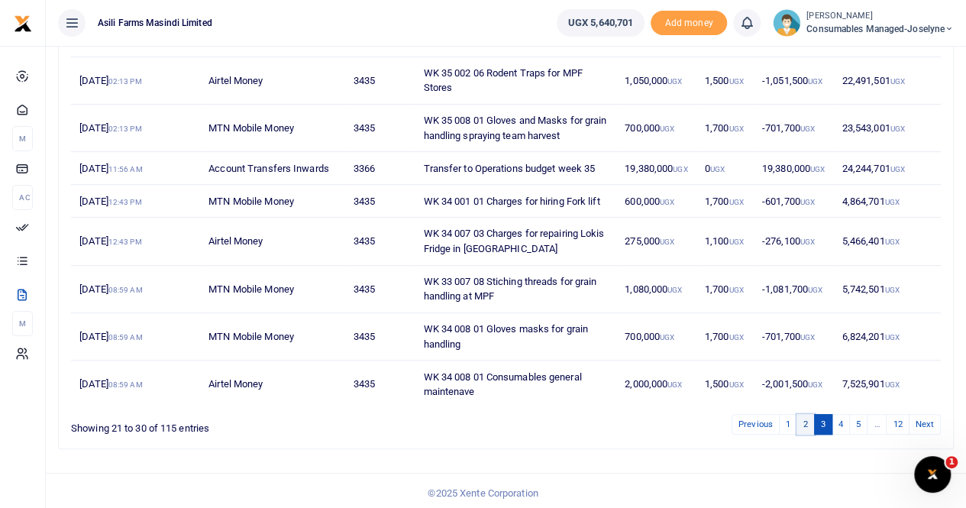
click at [806, 421] on link "2" at bounding box center [805, 424] width 18 height 21
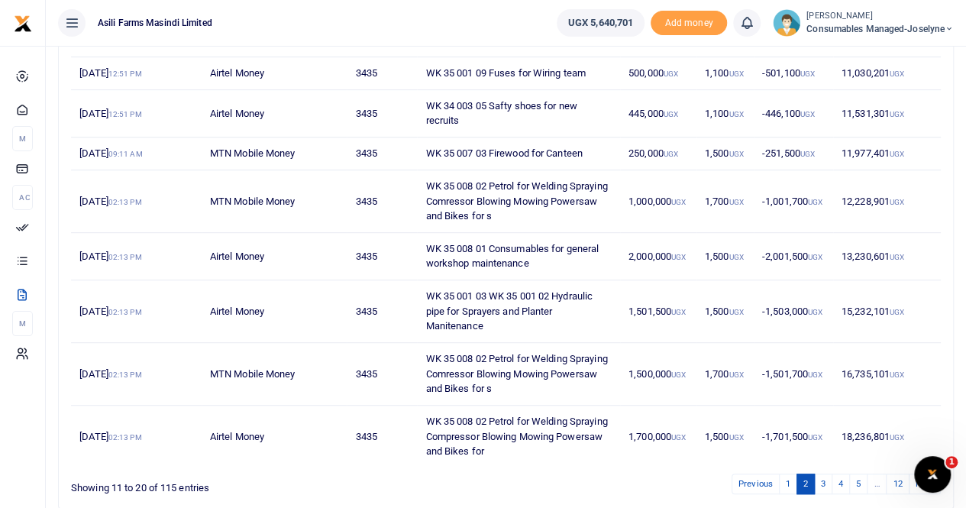
scroll to position [368, 0]
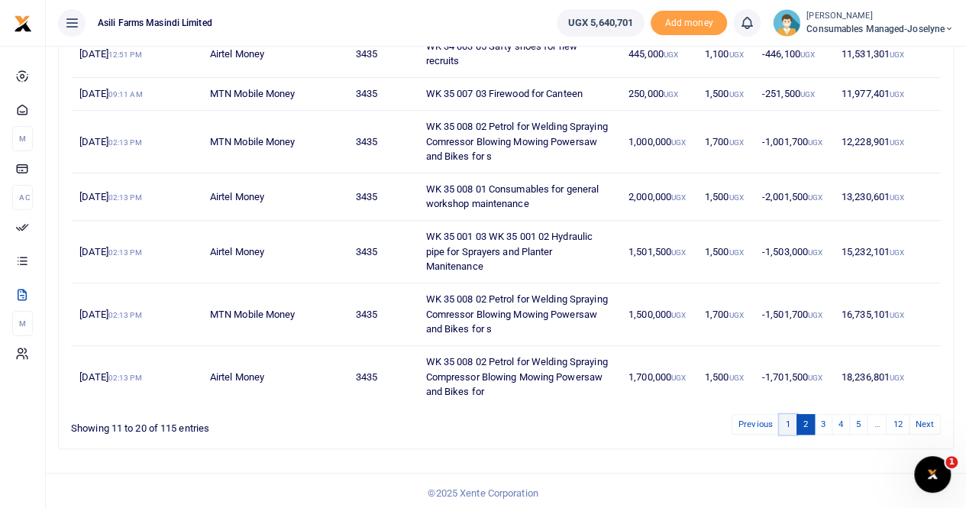
click at [791, 420] on link "1" at bounding box center [788, 424] width 18 height 21
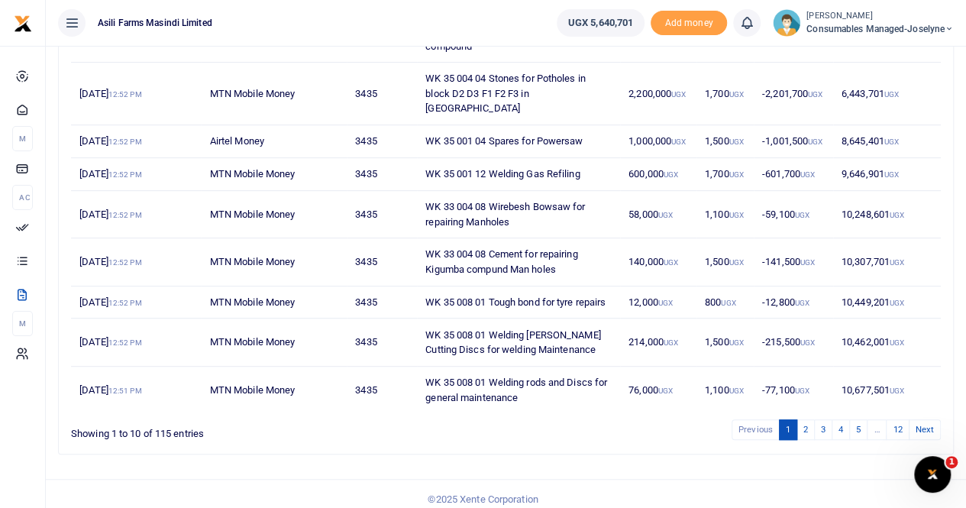
scroll to position [294, 0]
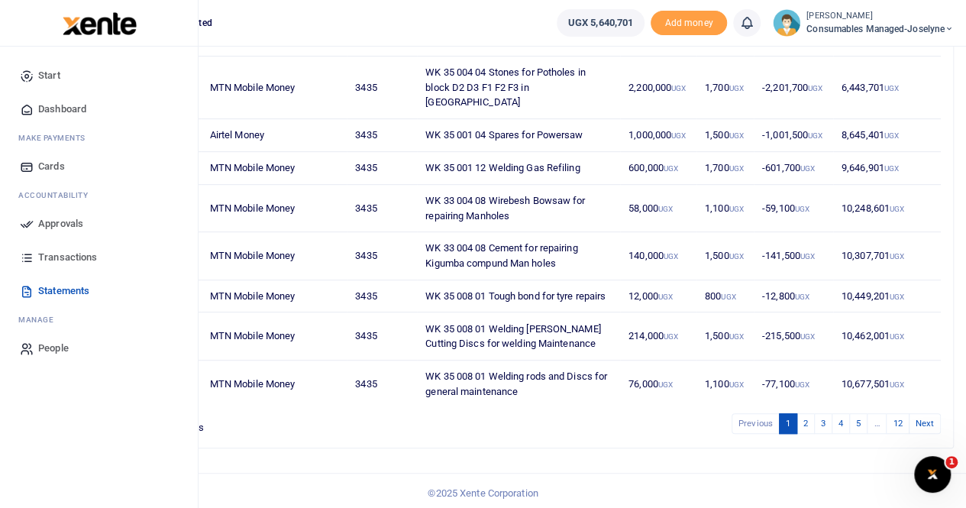
click at [71, 292] on span "Statements" at bounding box center [63, 290] width 51 height 15
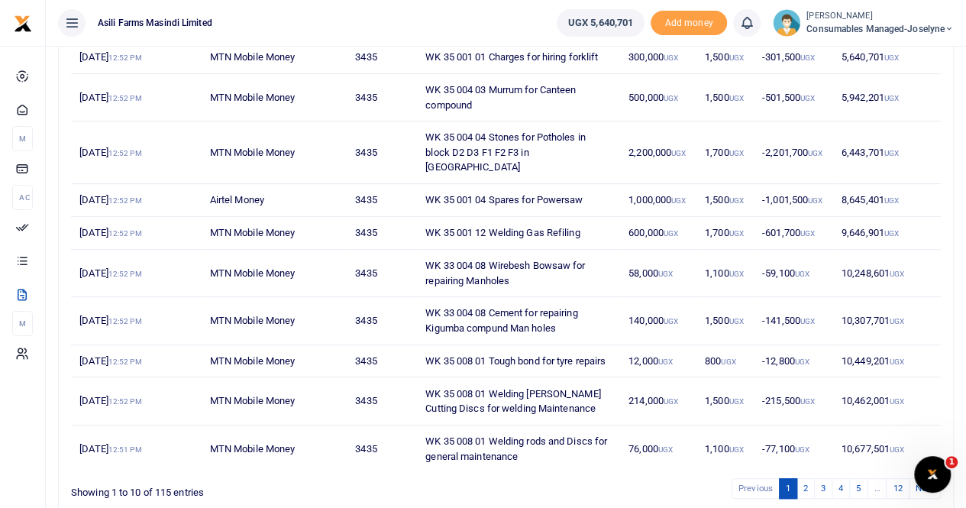
scroll to position [294, 0]
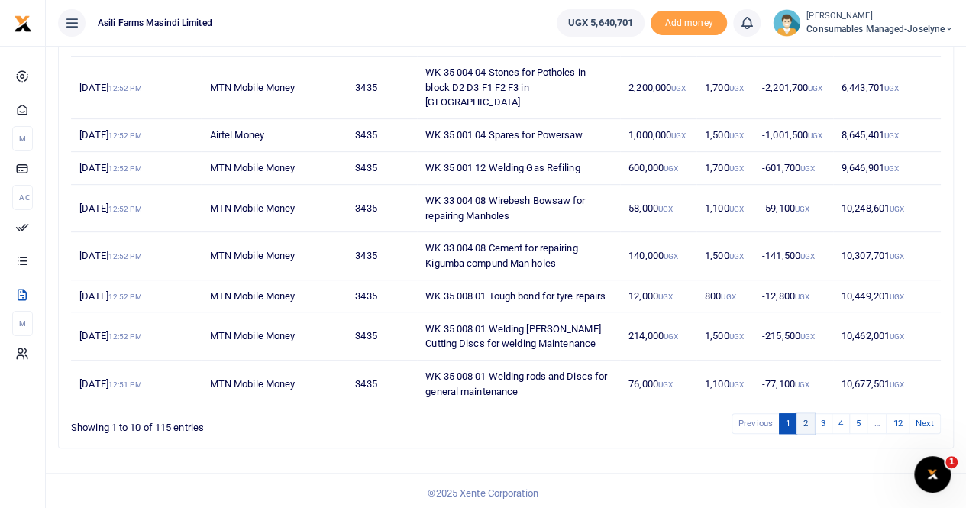
click at [805, 422] on link "2" at bounding box center [805, 423] width 18 height 21
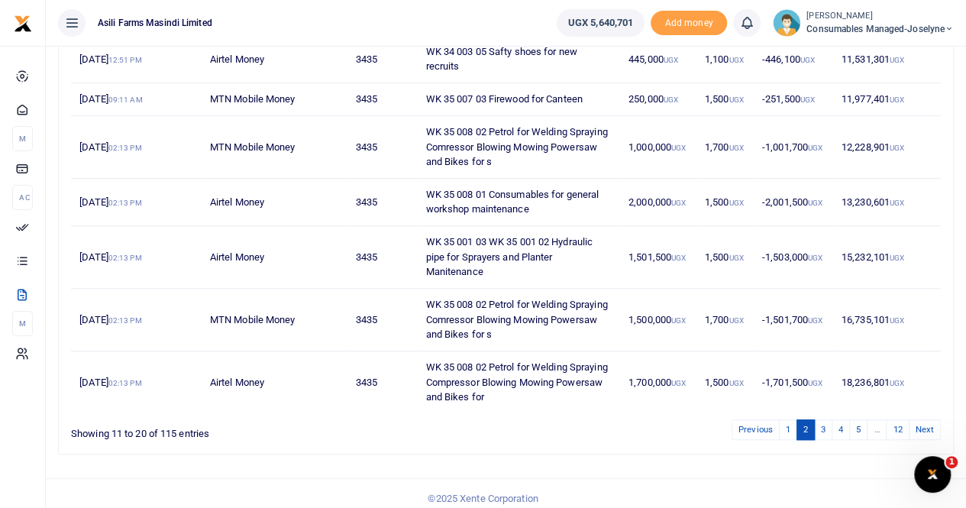
scroll to position [368, 0]
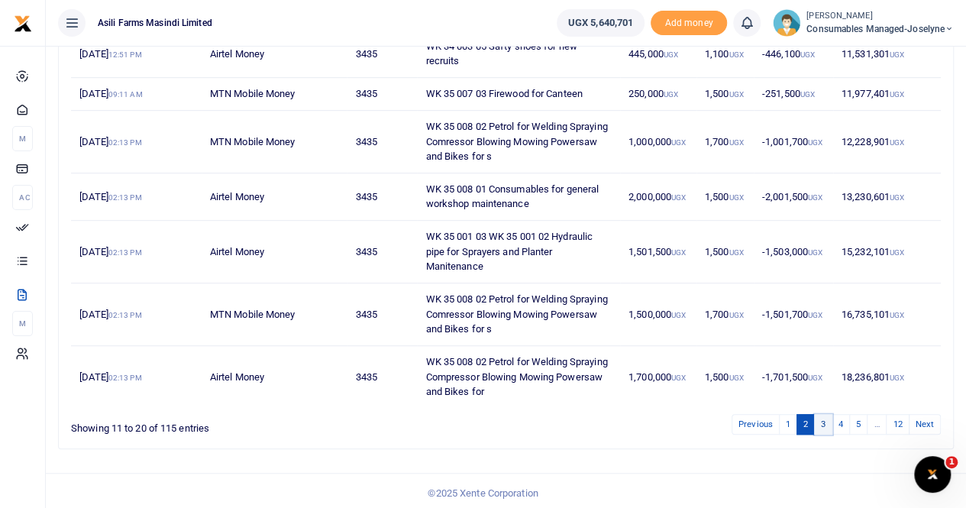
click at [825, 419] on link "3" at bounding box center [823, 424] width 18 height 21
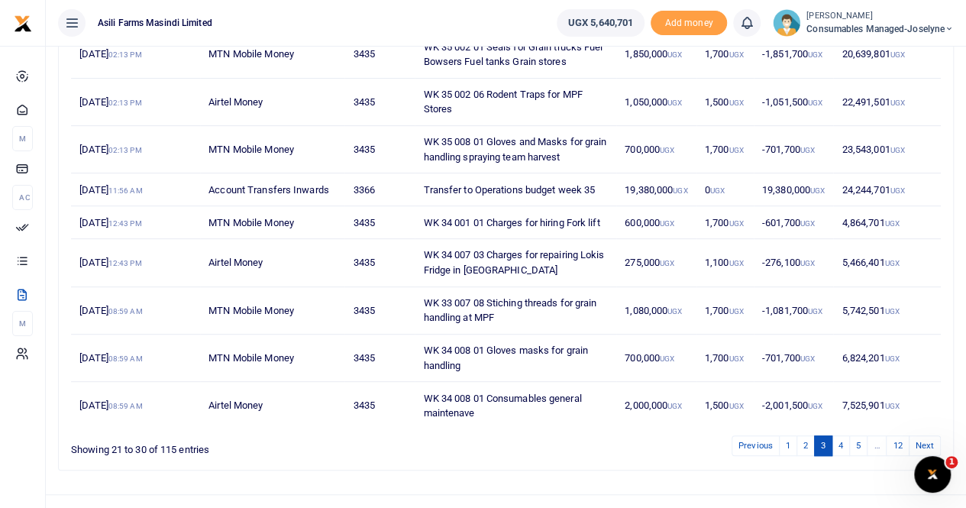
scroll to position [308, 0]
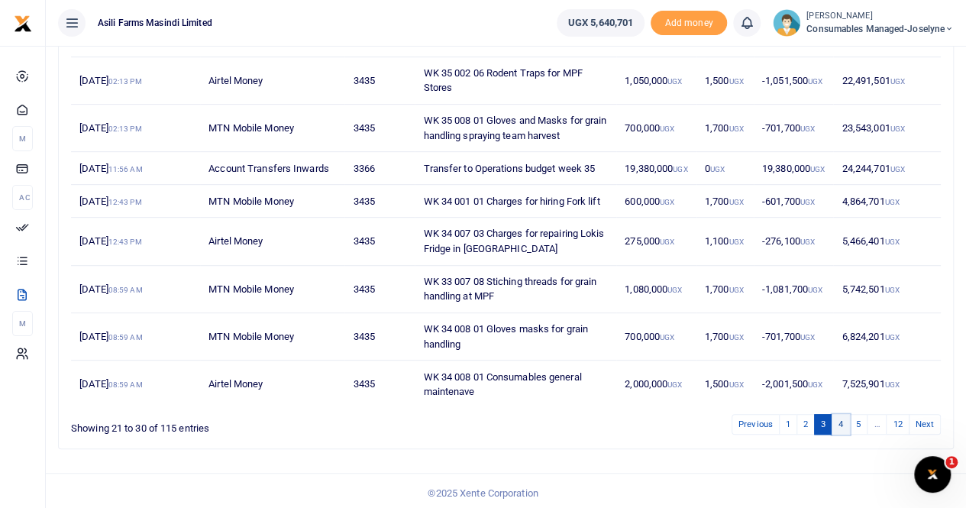
click at [840, 419] on link "4" at bounding box center [841, 424] width 18 height 21
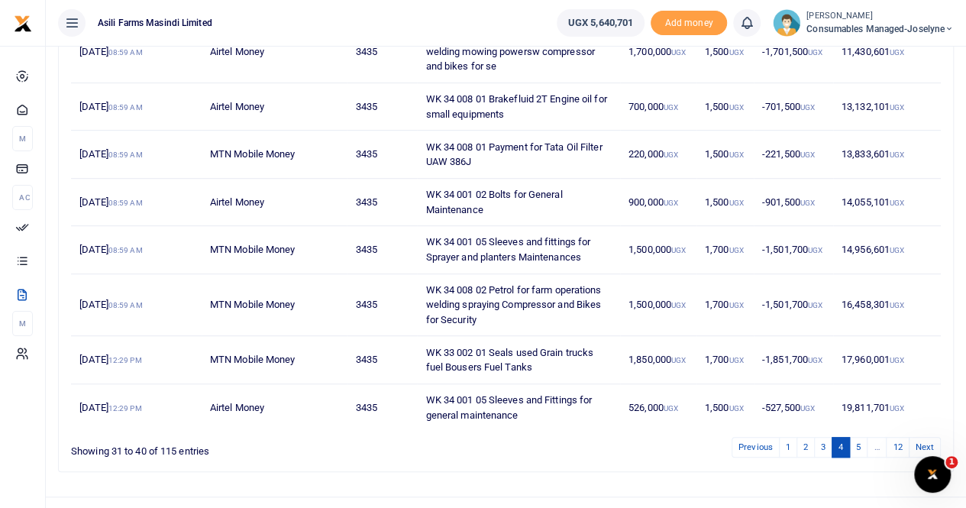
scroll to position [383, 0]
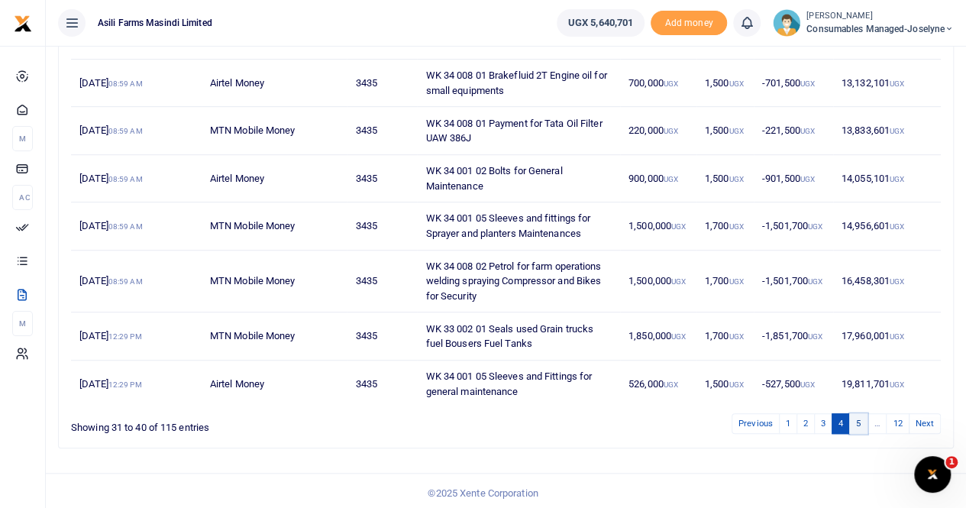
click at [862, 419] on link "5" at bounding box center [858, 423] width 18 height 21
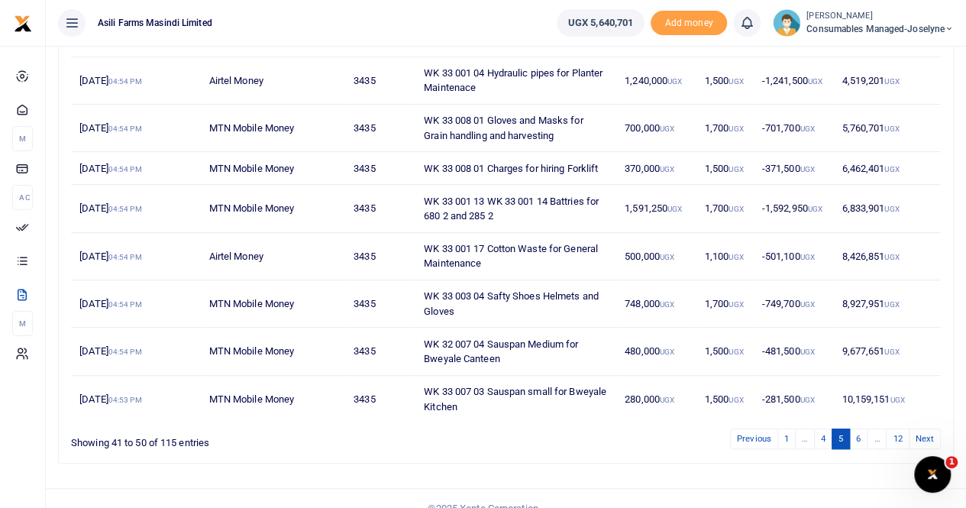
scroll to position [324, 0]
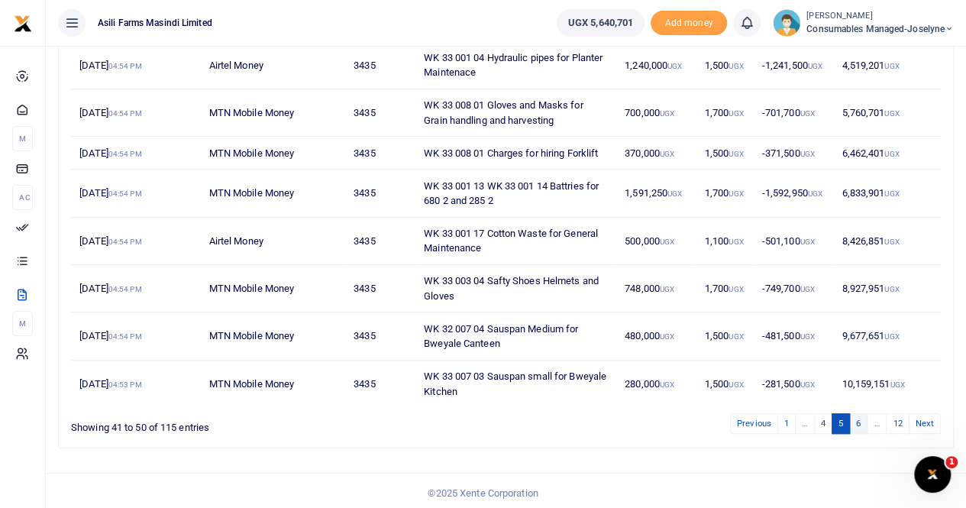
click at [861, 418] on link "6" at bounding box center [858, 423] width 18 height 21
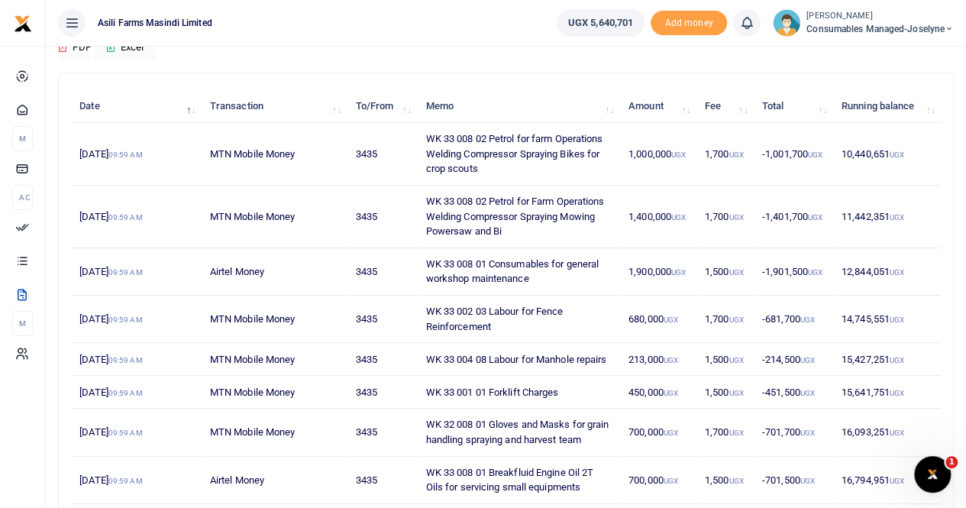
scroll to position [171, 0]
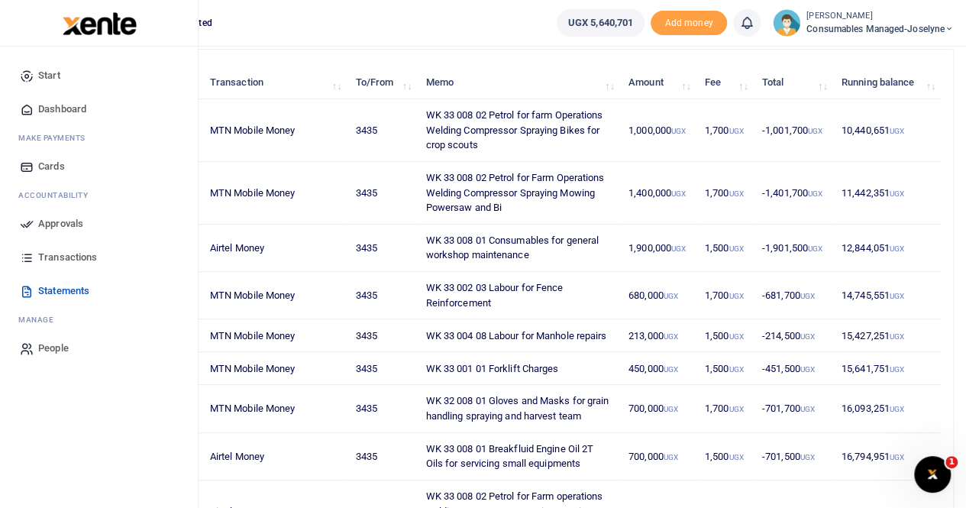
click at [81, 252] on span "Transactions" at bounding box center [67, 257] width 59 height 15
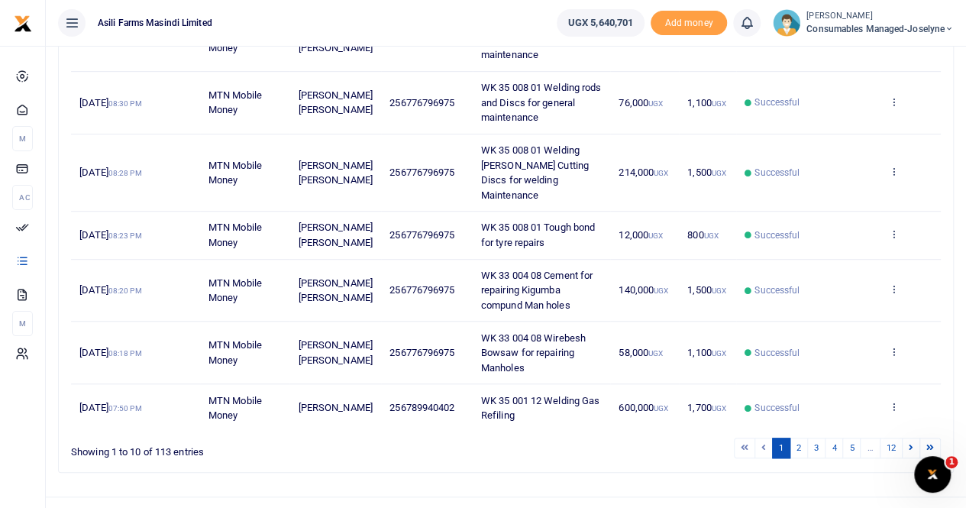
scroll to position [458, 0]
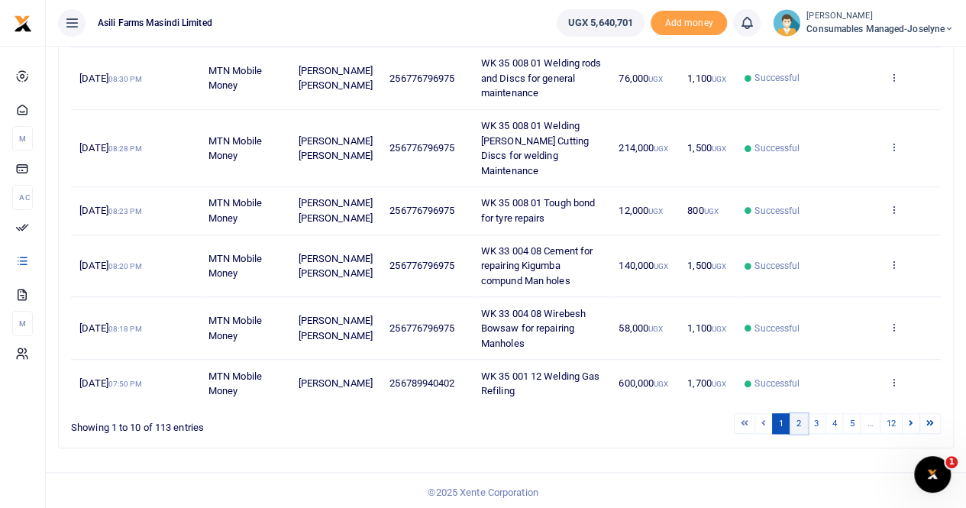
click at [799, 418] on link "2" at bounding box center [799, 423] width 18 height 21
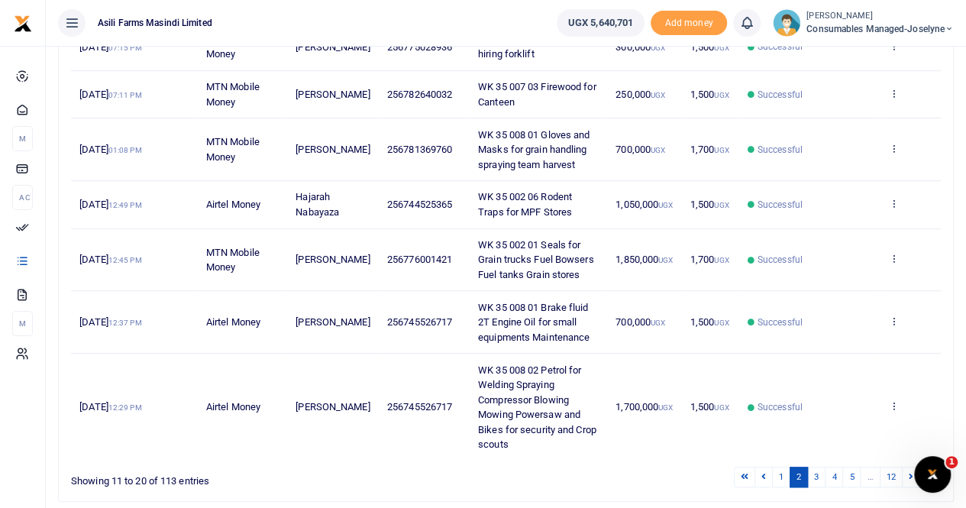
scroll to position [473, 0]
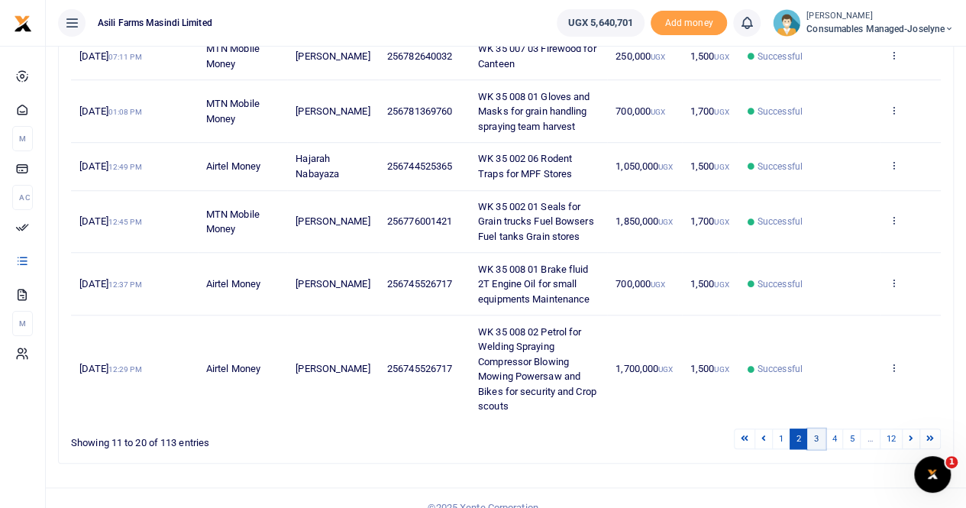
click at [819, 428] on link "3" at bounding box center [816, 438] width 18 height 21
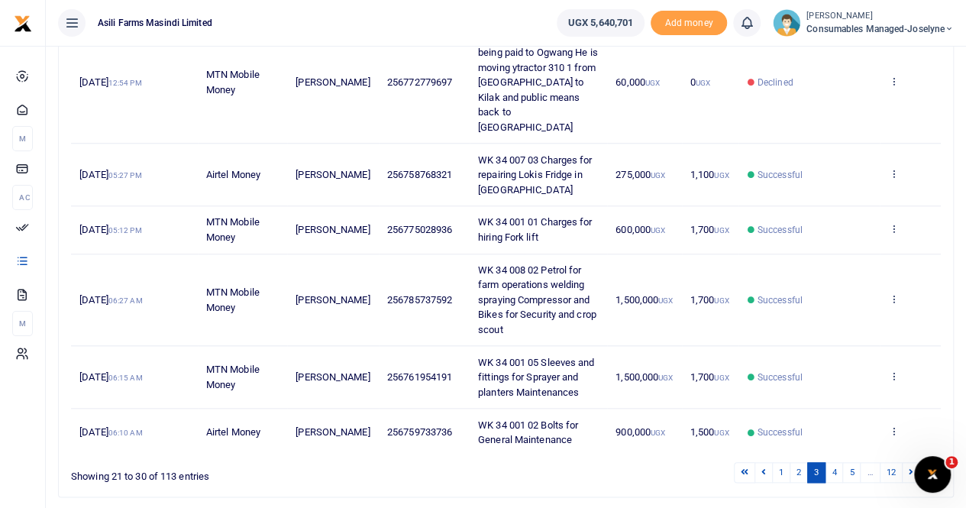
scroll to position [651, 0]
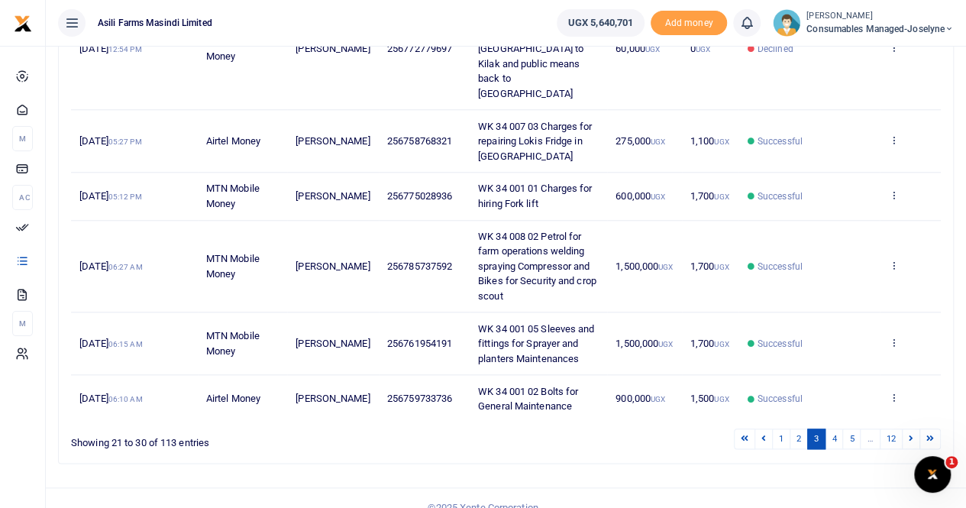
click at [825, 428] on link "3" at bounding box center [816, 438] width 18 height 21
click at [835, 428] on link "4" at bounding box center [834, 438] width 18 height 21
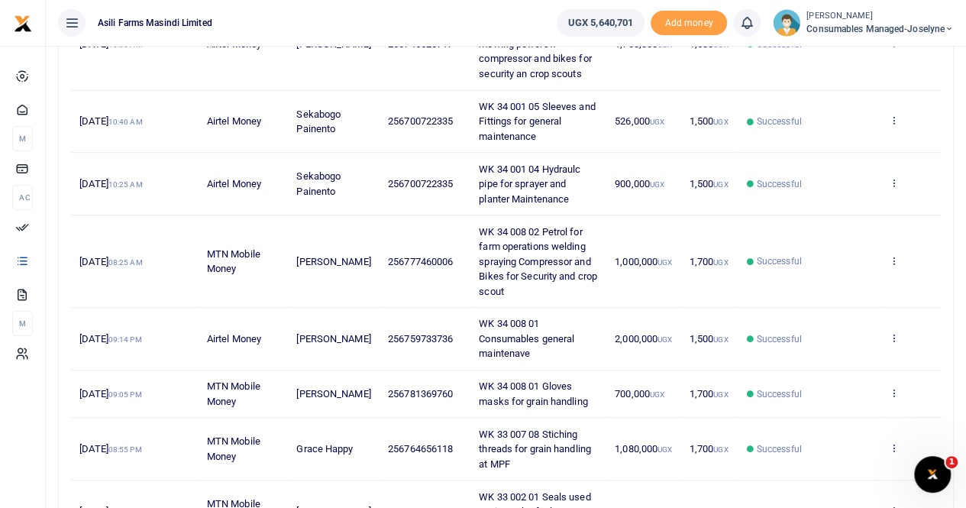
scroll to position [532, 0]
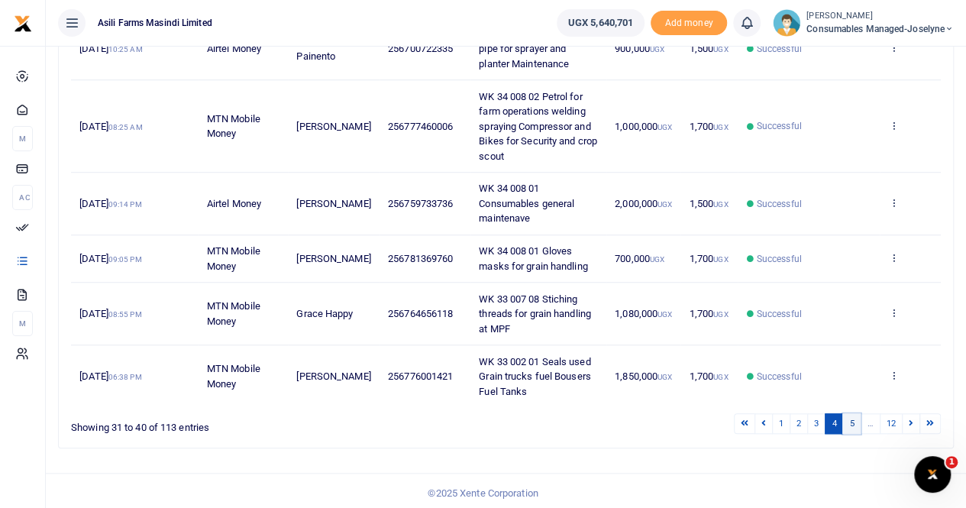
click at [851, 418] on link "5" at bounding box center [851, 423] width 18 height 21
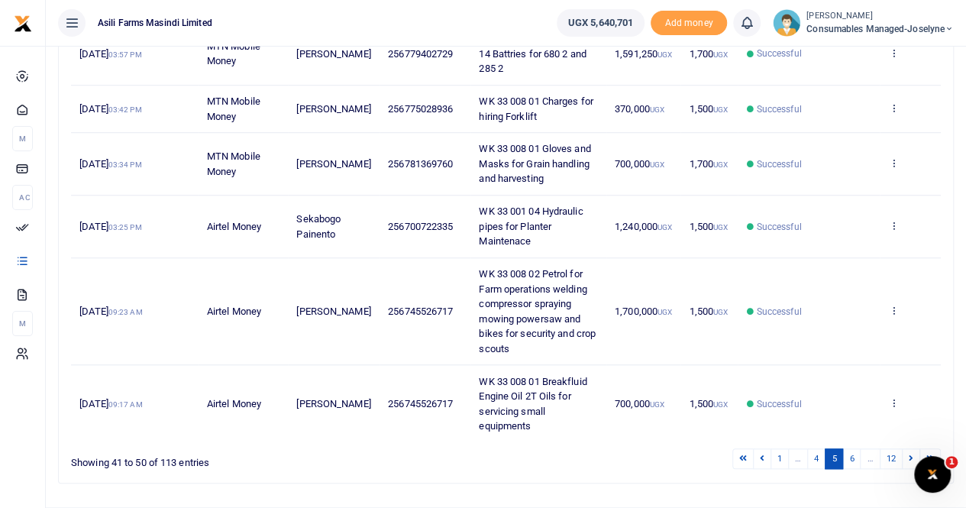
scroll to position [518, 0]
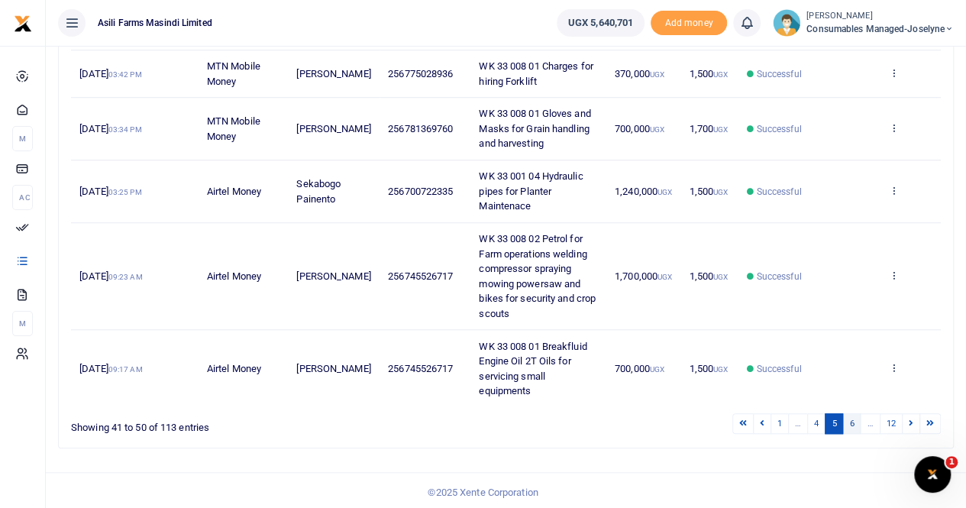
click at [856, 418] on link "6" at bounding box center [851, 423] width 18 height 21
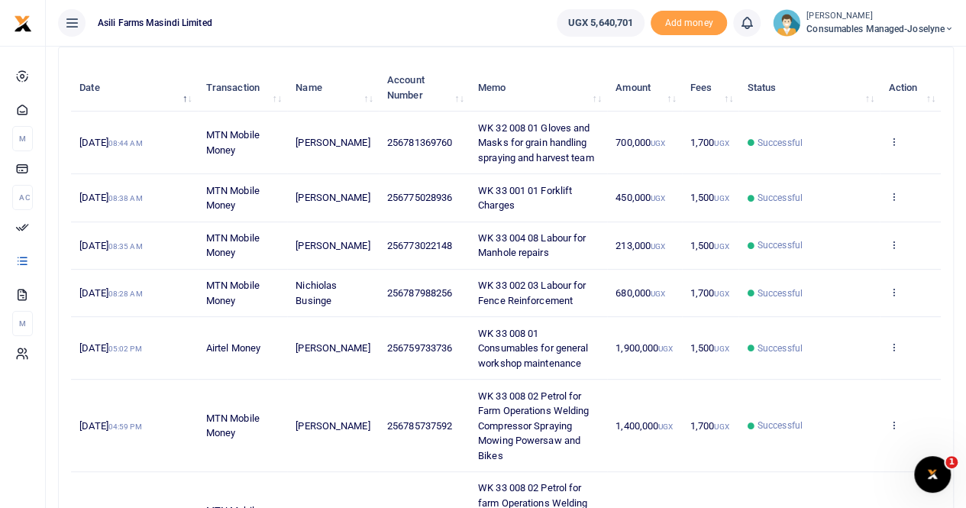
scroll to position [197, 0]
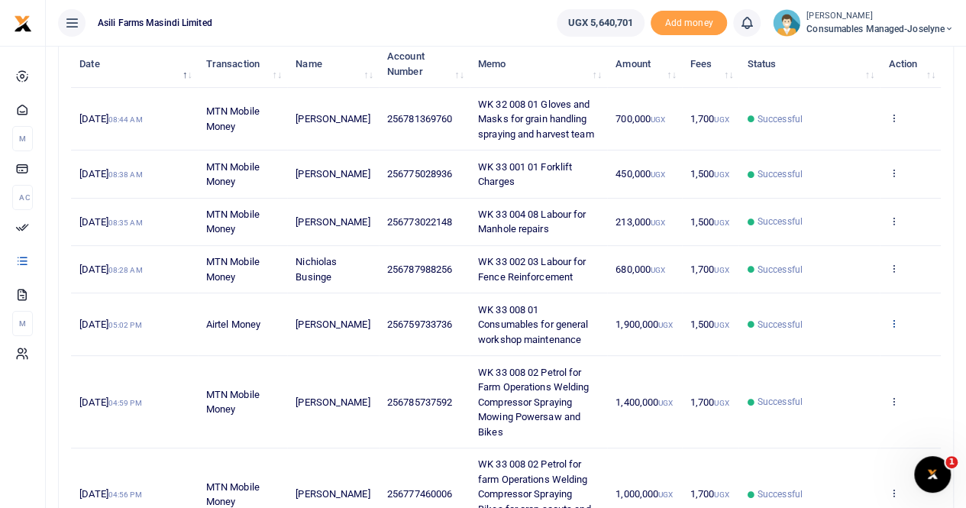
click at [892, 321] on icon at bounding box center [893, 323] width 10 height 11
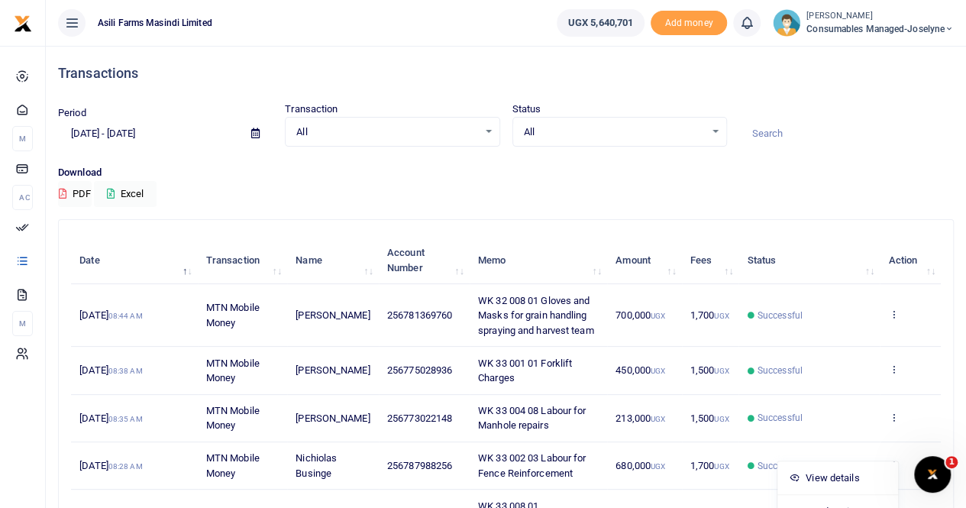
scroll to position [0, 0]
click at [253, 133] on icon at bounding box center [255, 134] width 8 height 10
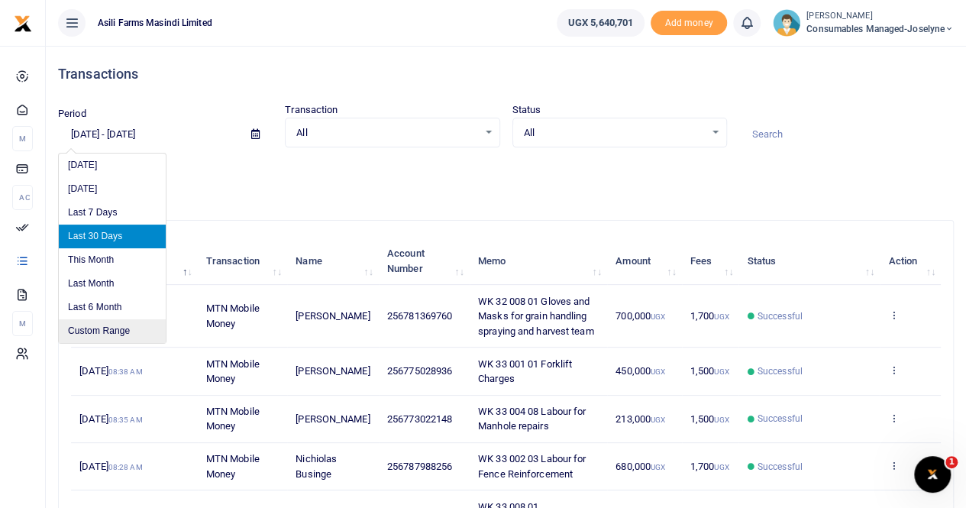
click at [105, 329] on li "Custom Range" at bounding box center [112, 331] width 107 height 24
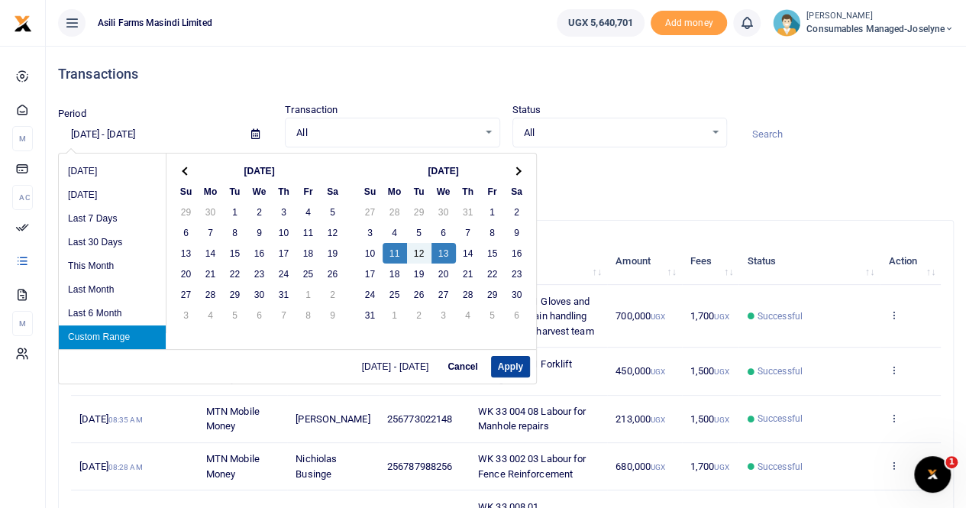
click at [512, 367] on button "Apply" at bounding box center [510, 366] width 39 height 21
type input "08/11/2025 - 08/13/2025"
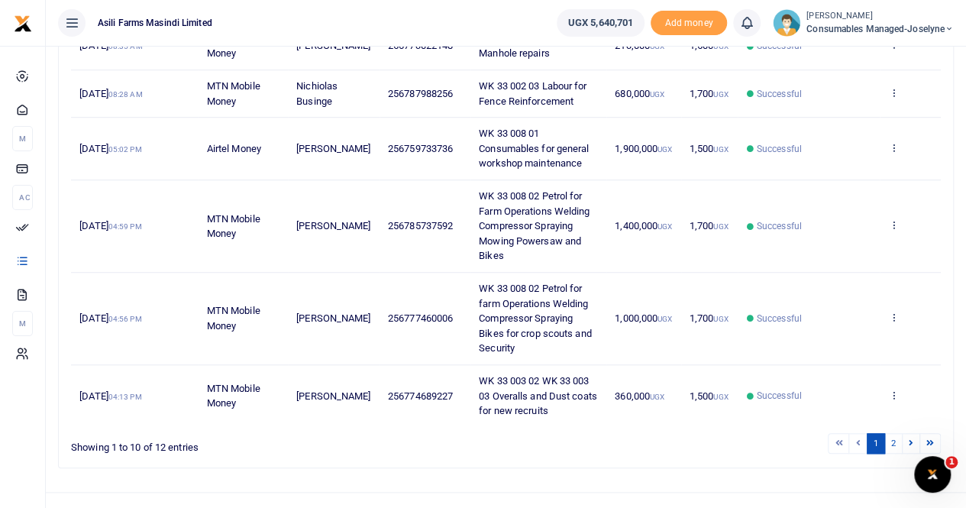
scroll to position [577, 0]
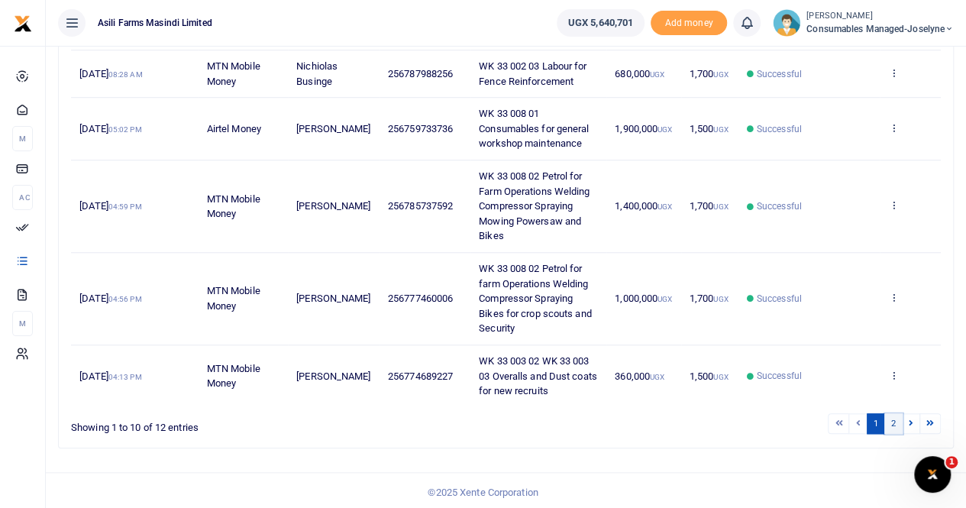
click at [894, 418] on link "2" at bounding box center [893, 423] width 18 height 21
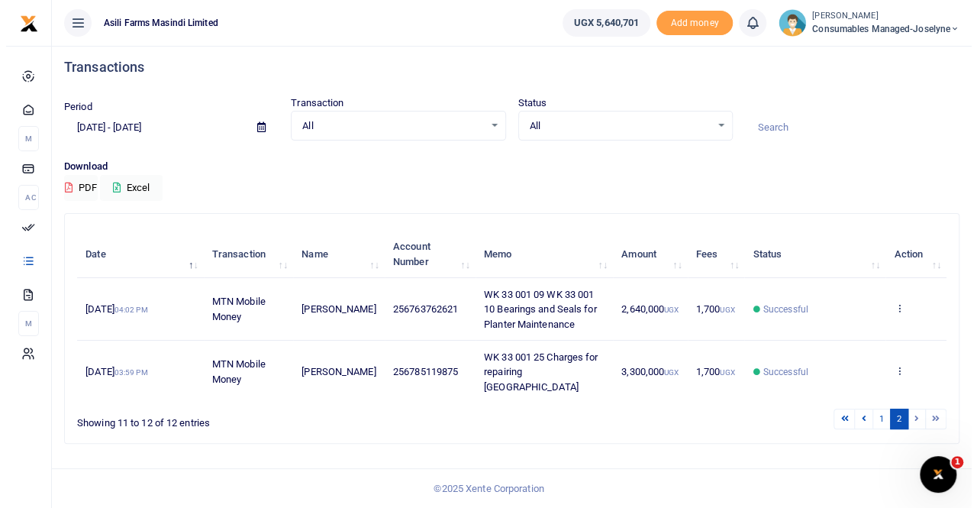
scroll to position [0, 0]
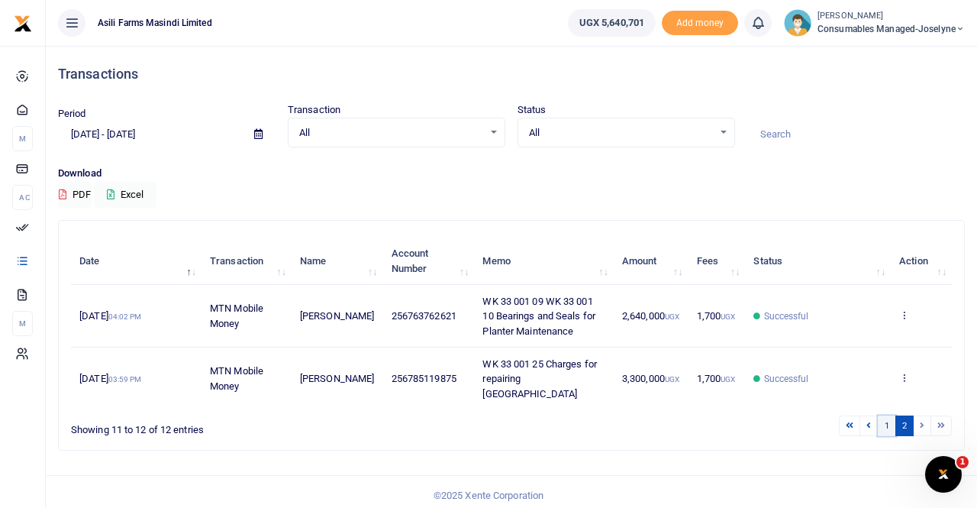
click at [886, 415] on link "1" at bounding box center [887, 425] width 18 height 21
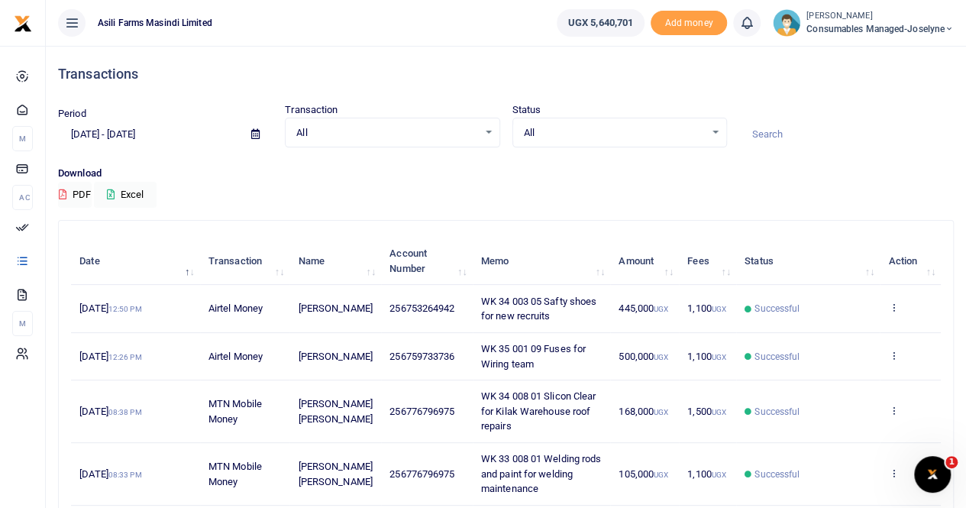
click at [867, 23] on span "Consumables managed-Joselyne" at bounding box center [879, 29] width 147 height 14
click at [880, 53] on link "Switch accounts" at bounding box center [895, 55] width 121 height 21
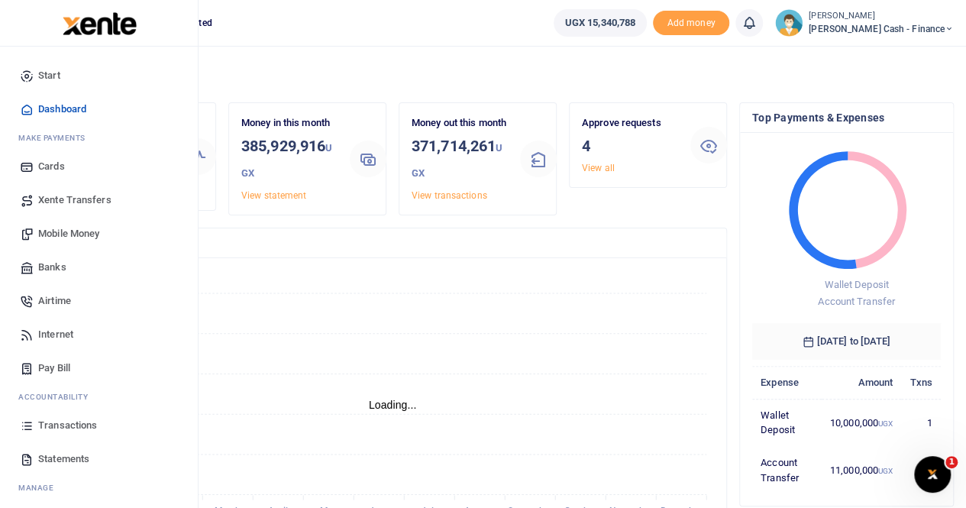
click at [61, 459] on span "Statements" at bounding box center [63, 458] width 51 height 15
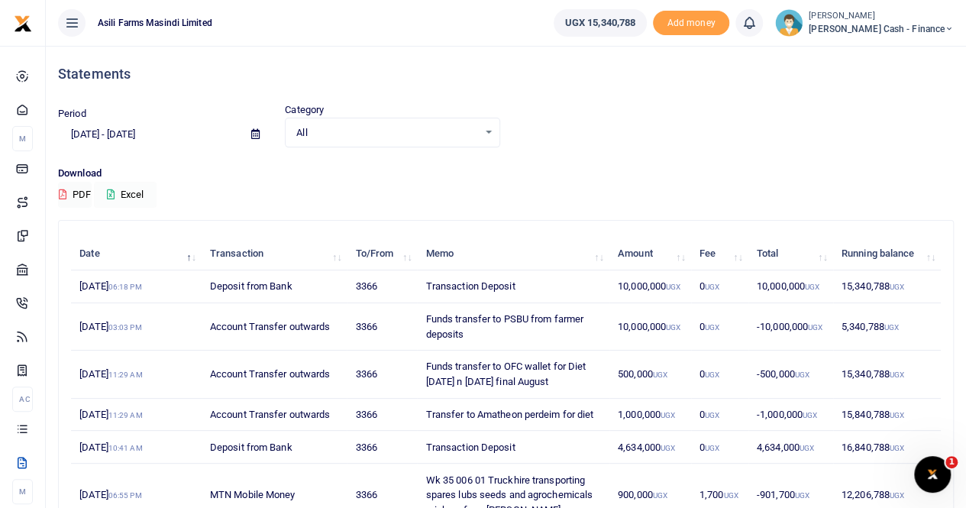
click at [133, 192] on button "Excel" at bounding box center [125, 195] width 63 height 26
